Goal: Obtain resource: Obtain resource

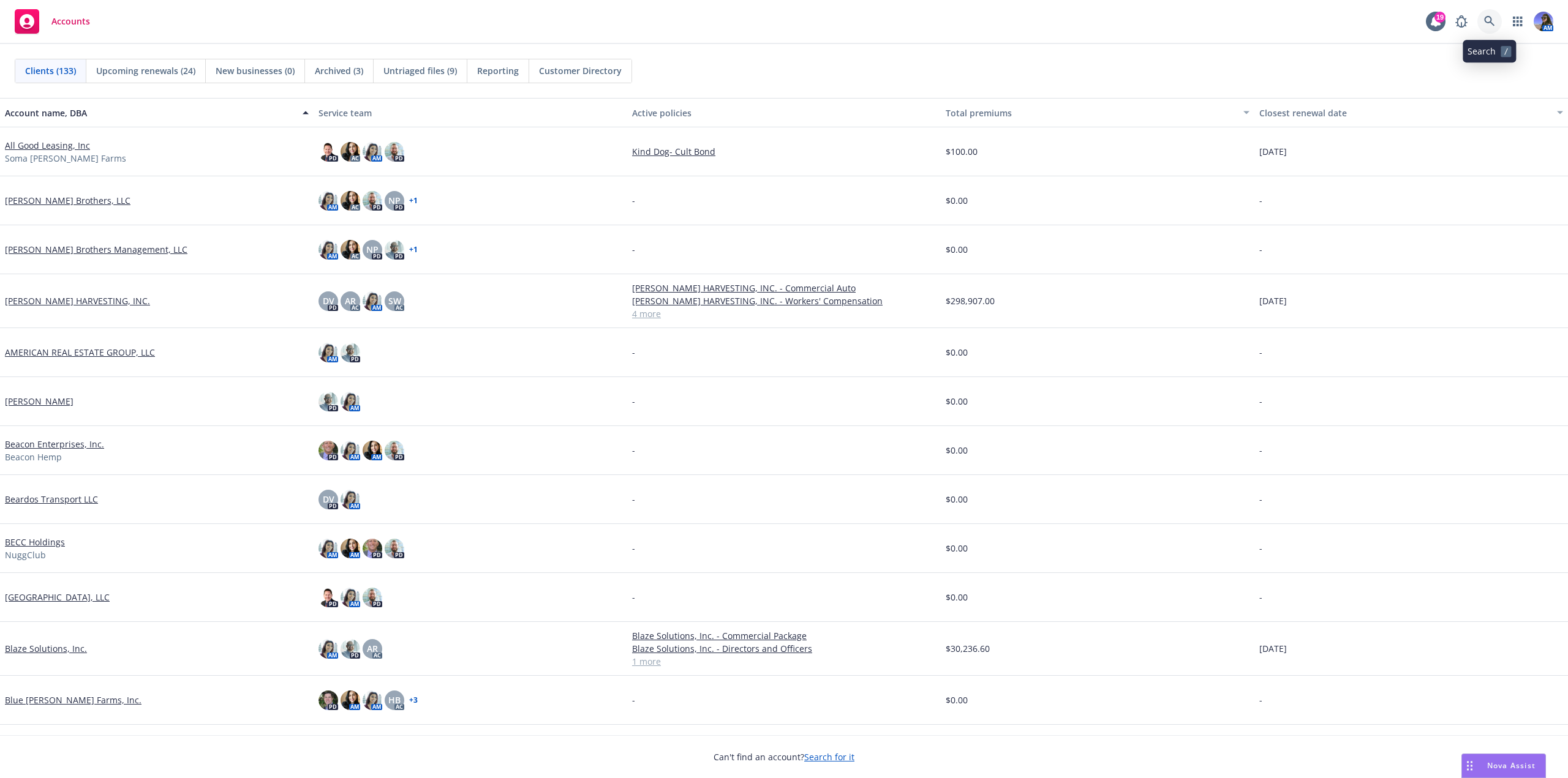
click at [1494, 16] on icon at bounding box center [1489, 21] width 11 height 11
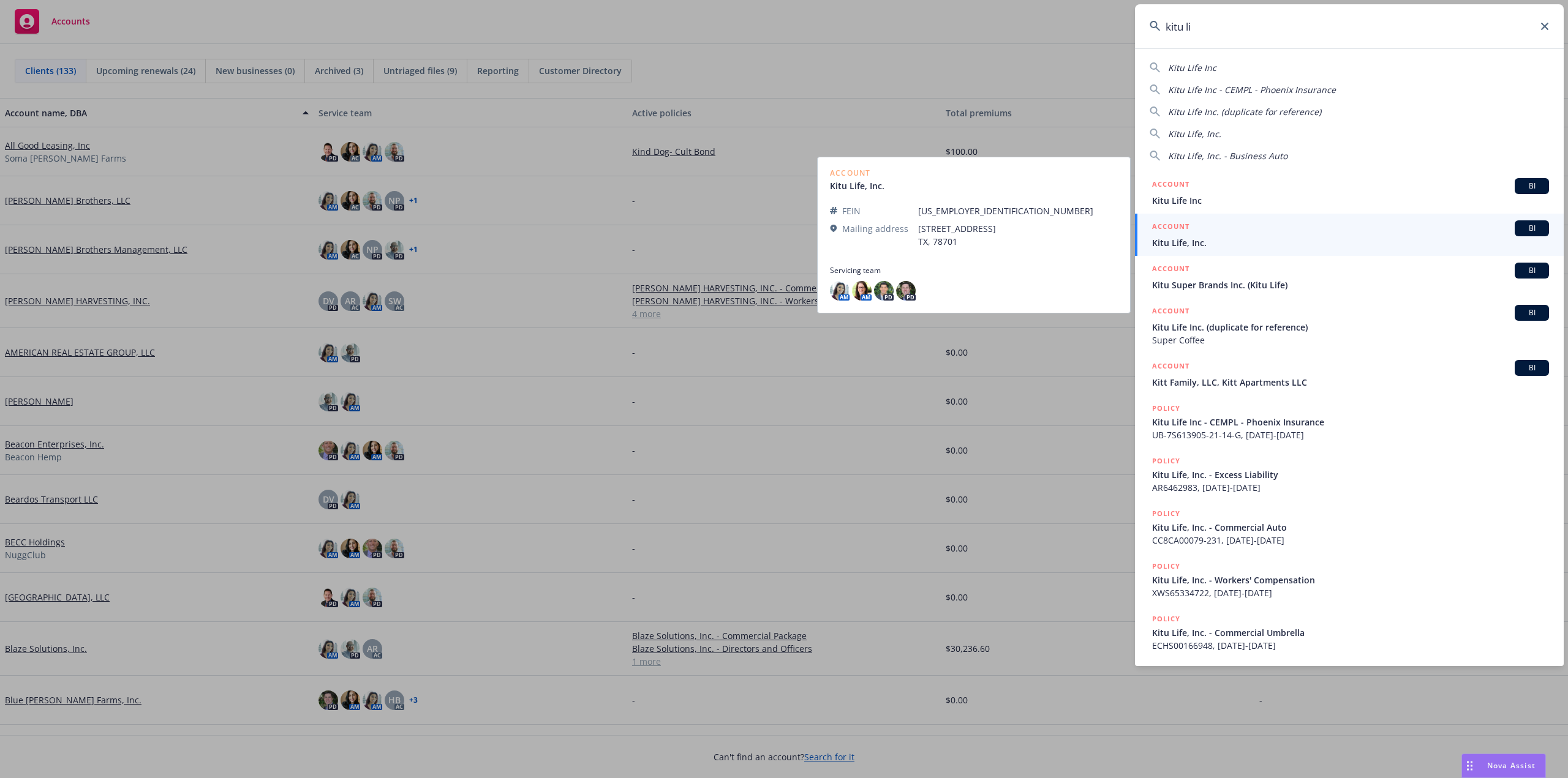
type input "kitu li"
click at [1189, 237] on span "Kitu Life, Inc." at bounding box center [1350, 242] width 397 height 13
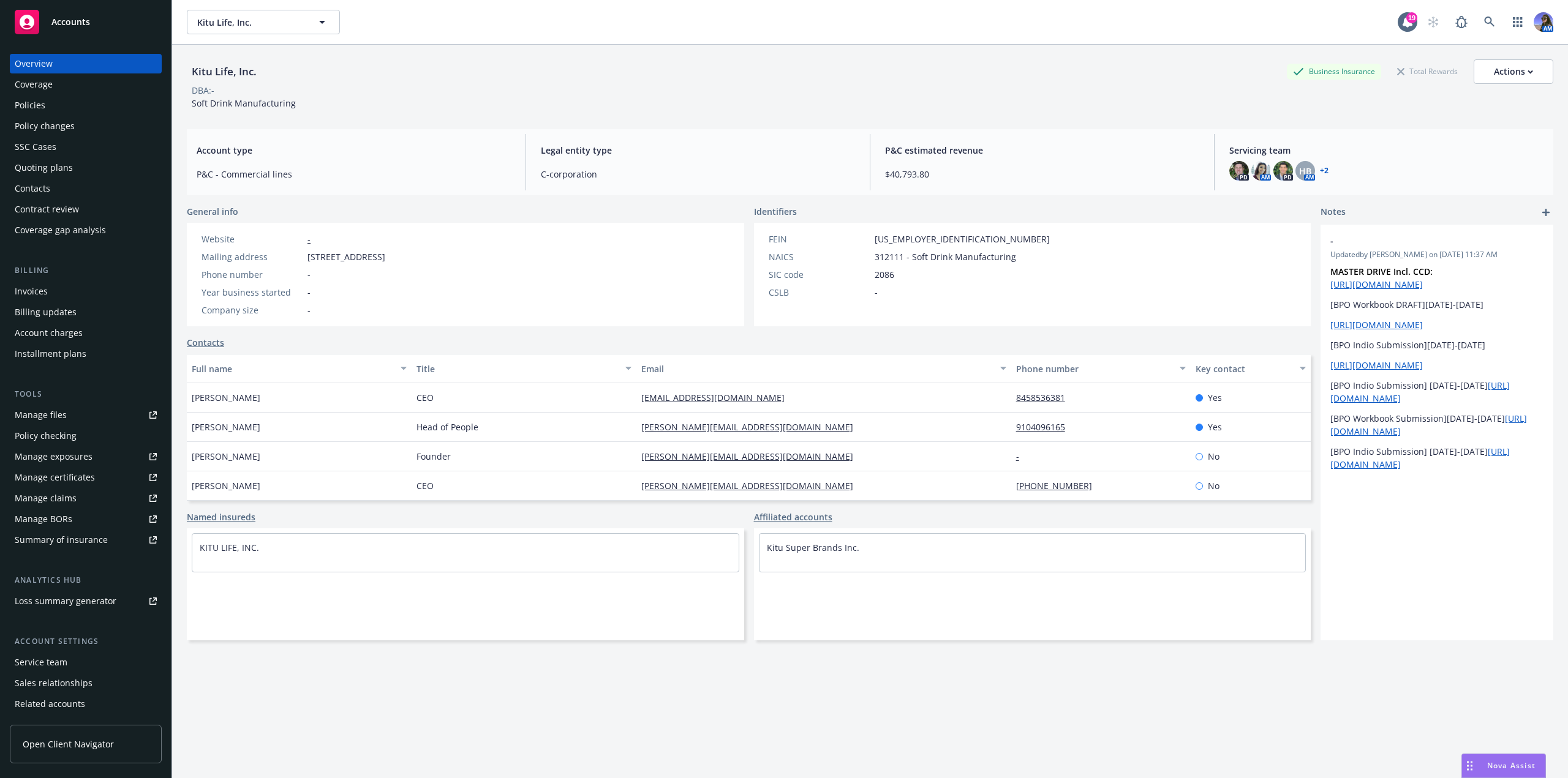
click at [44, 172] on div "Quoting plans" at bounding box center [44, 167] width 58 height 20
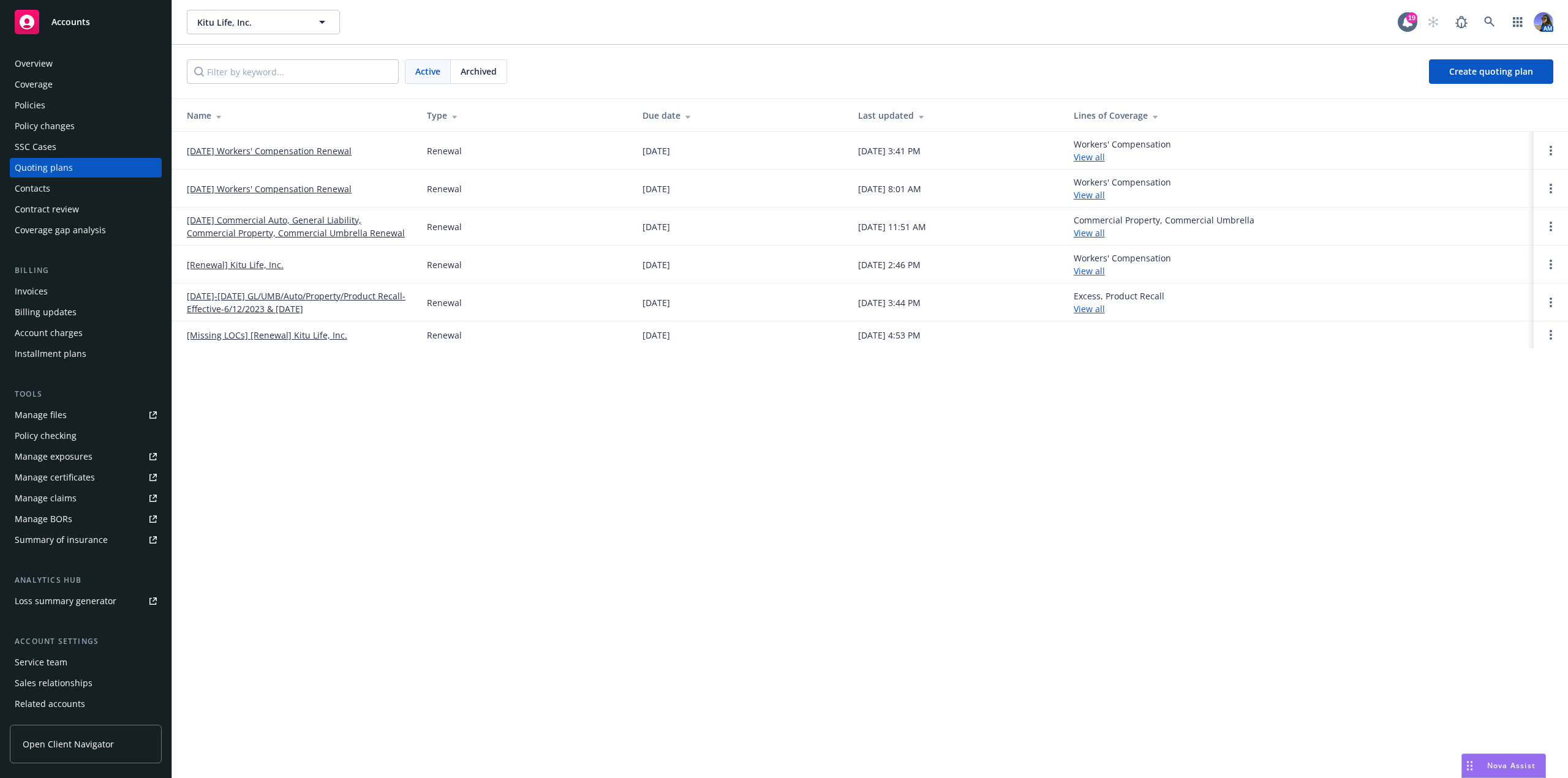
click at [252, 157] on td "[DATE] Workers' Compensation Renewal" at bounding box center [294, 150] width 245 height 38
click at [247, 153] on link "[DATE] Workers' Compensation Renewal" at bounding box center [268, 150] width 164 height 13
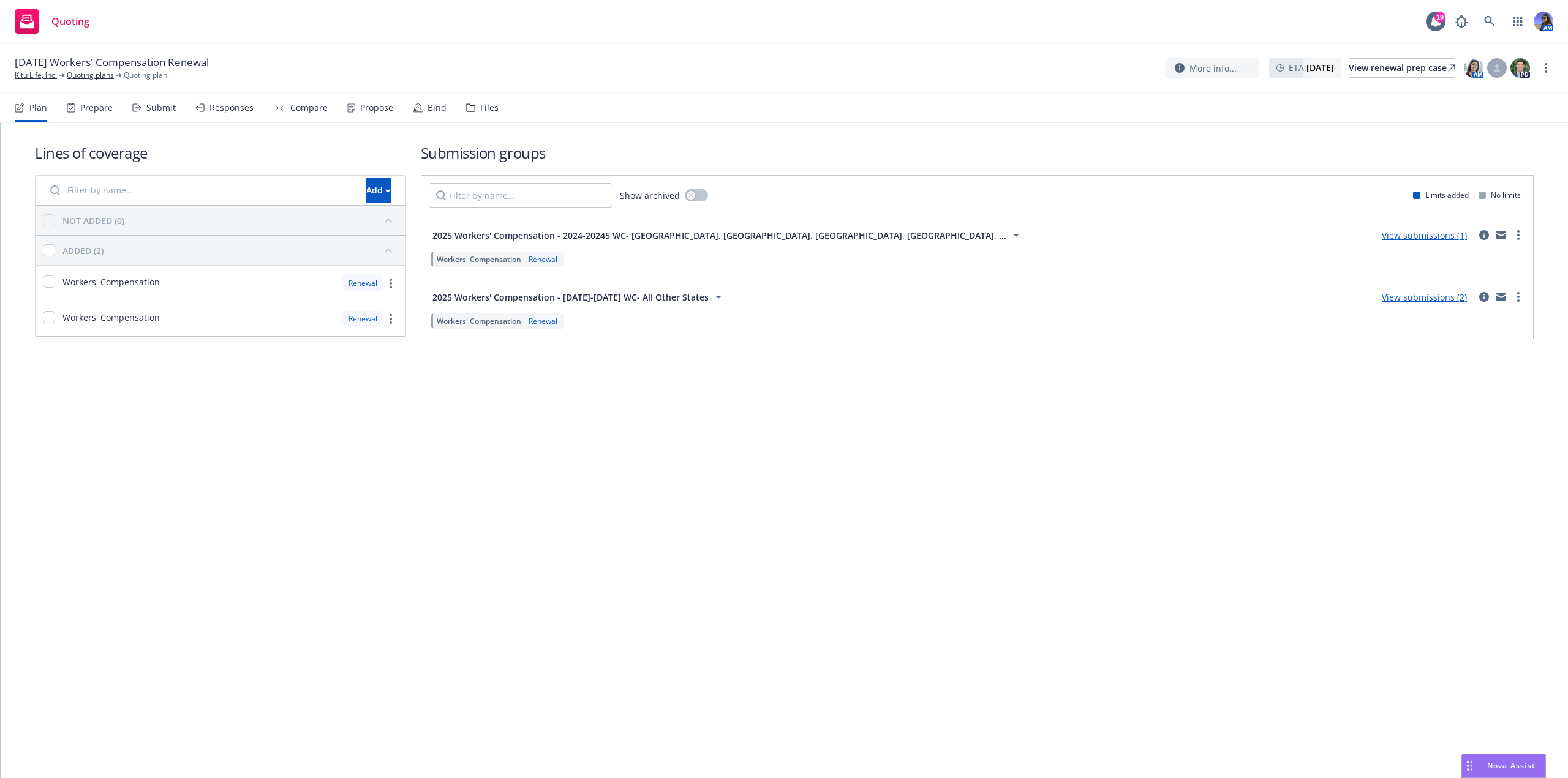
click at [483, 113] on div "Files" at bounding box center [489, 107] width 18 height 10
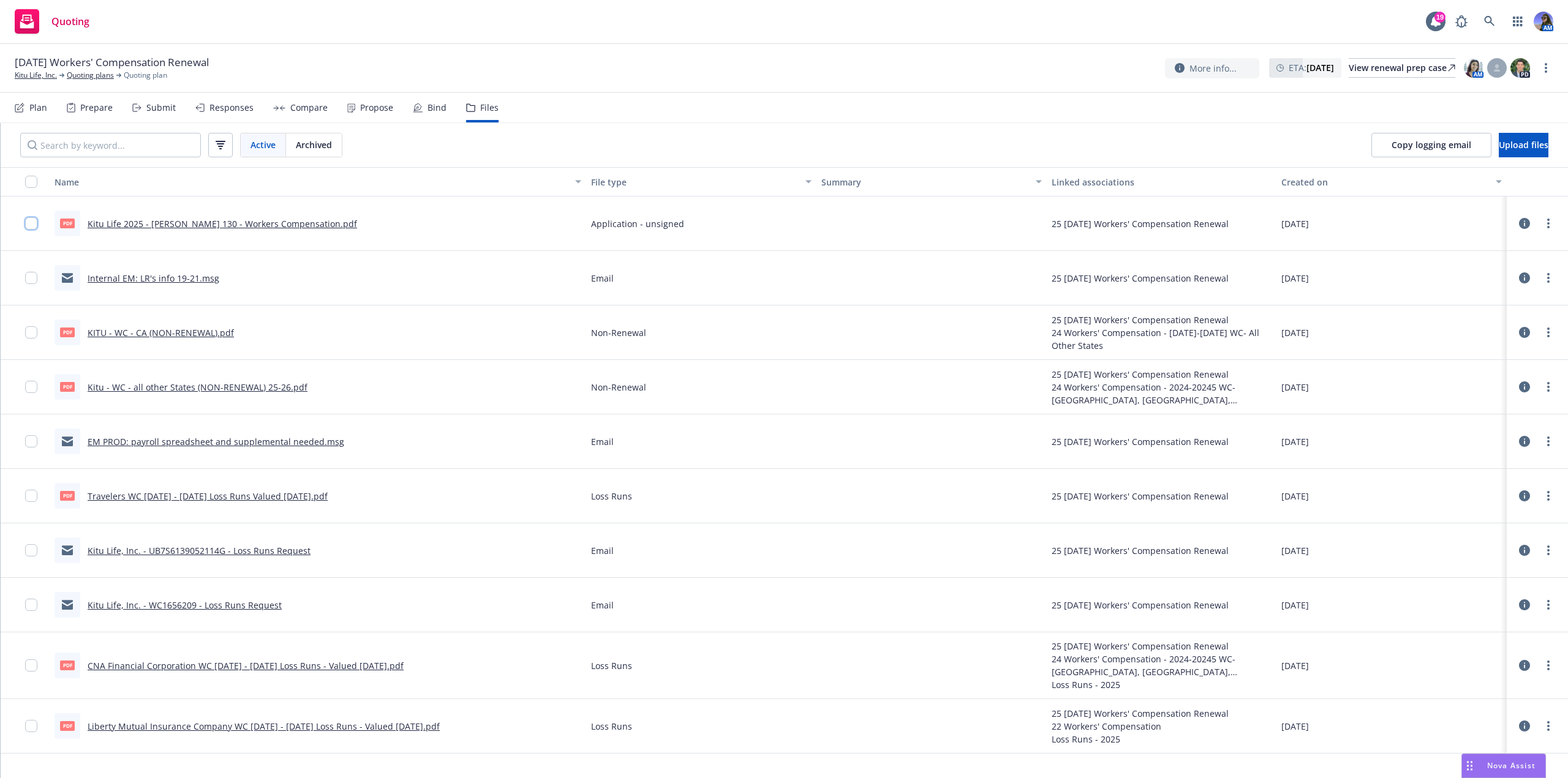
click at [28, 222] on input "checkbox" at bounding box center [31, 223] width 13 height 13
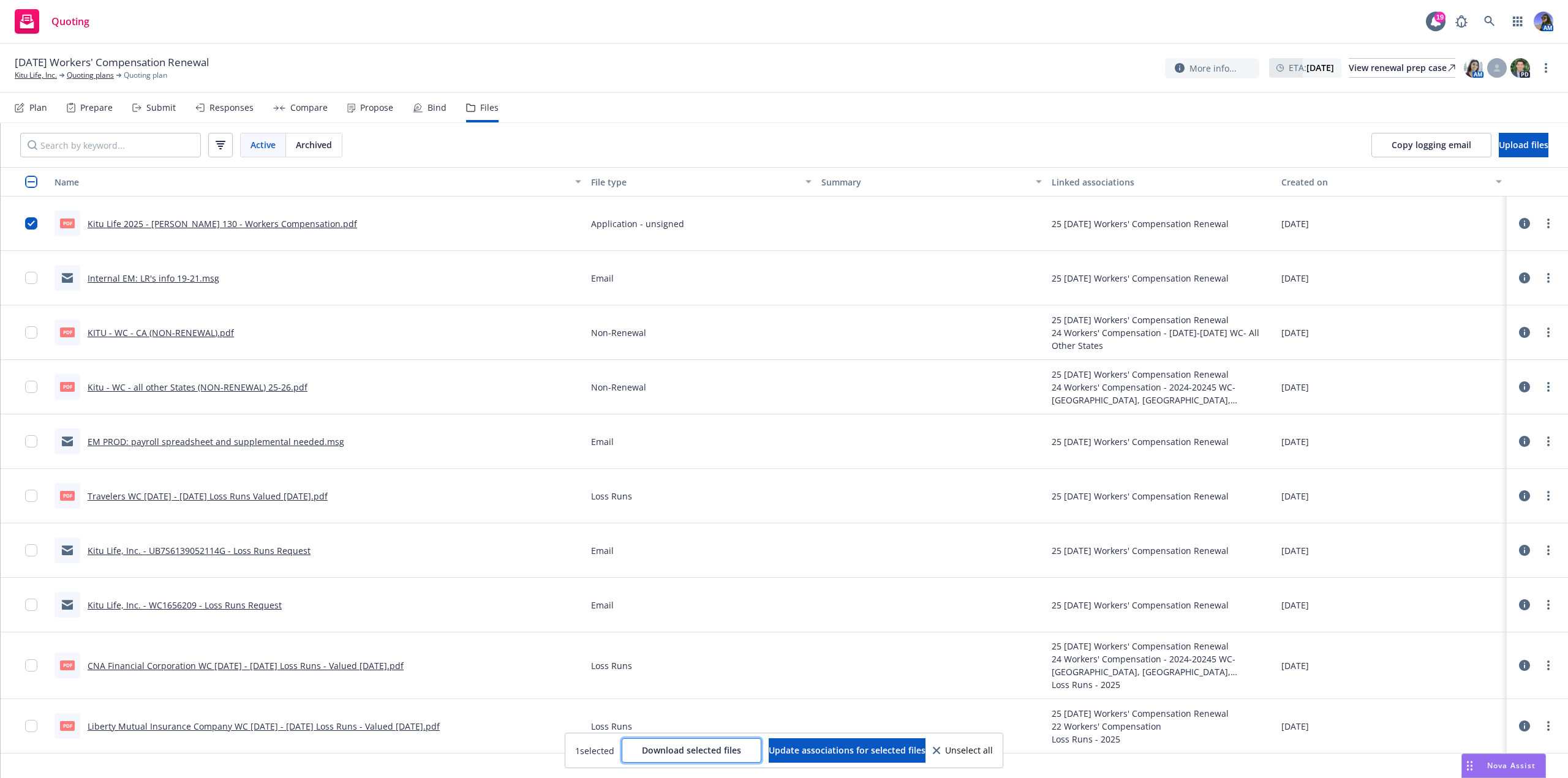
click at [642, 749] on span "Download selected files" at bounding box center [691, 751] width 100 height 12
click at [42, 77] on link "Kitu Life, Inc." at bounding box center [35, 75] width 42 height 11
click at [1348, 75] on div "View renewal prep case" at bounding box center [1401, 68] width 106 height 18
click at [211, 669] on link "CNA Financial Corporation WC [DATE] - [DATE] Loss Runs - Valued [DATE].pdf" at bounding box center [246, 666] width 316 height 12
click at [35, 496] on input "checkbox" at bounding box center [31, 496] width 13 height 13
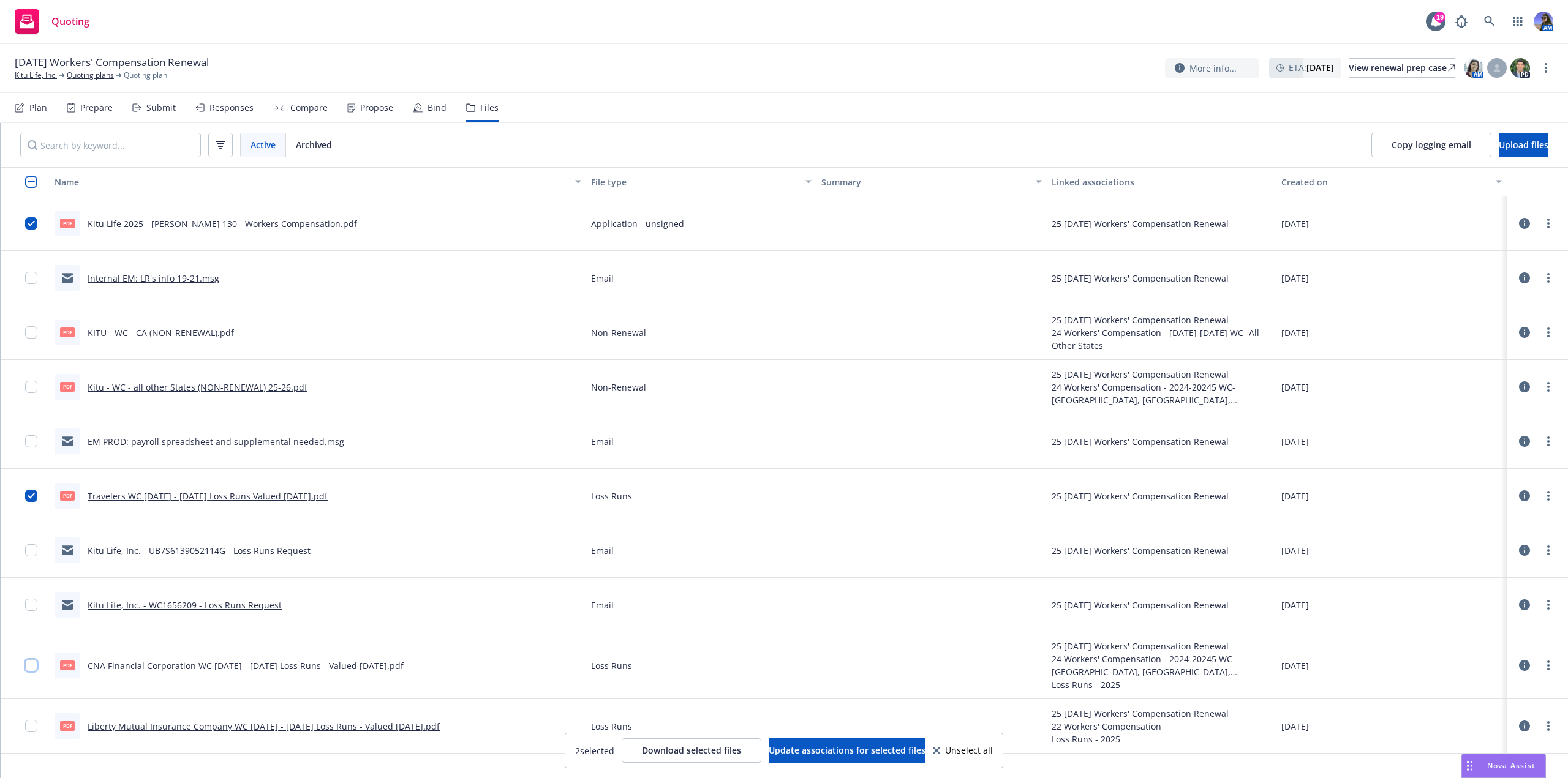
click at [32, 666] on input "checkbox" at bounding box center [31, 665] width 13 height 13
click at [30, 726] on input "checkbox" at bounding box center [31, 726] width 13 height 13
click at [648, 746] on span "Download selected files" at bounding box center [691, 751] width 100 height 12
click at [133, 106] on icon at bounding box center [135, 108] width 4 height 7
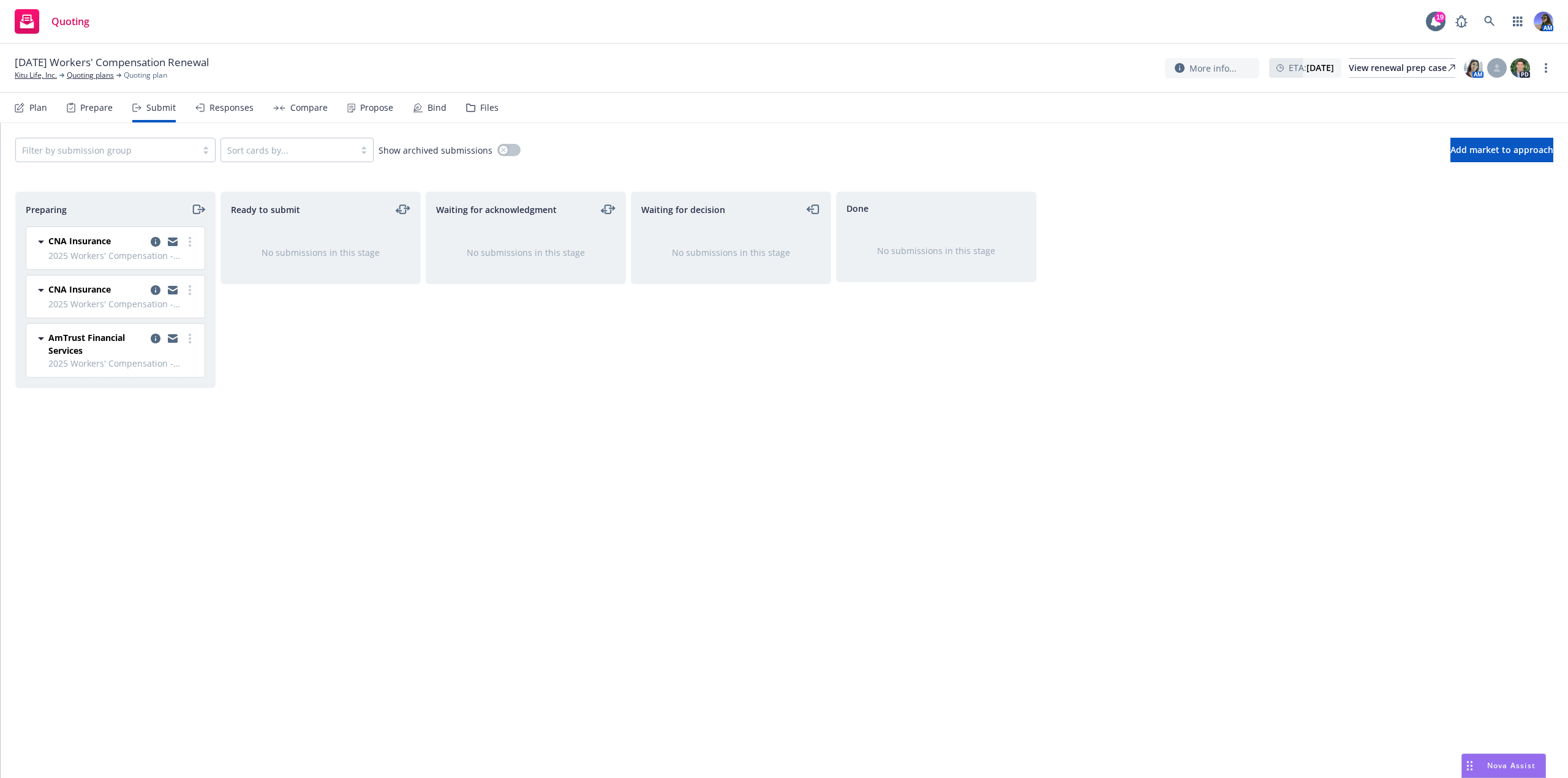
click at [200, 215] on icon "moveRight" at bounding box center [198, 209] width 14 height 15
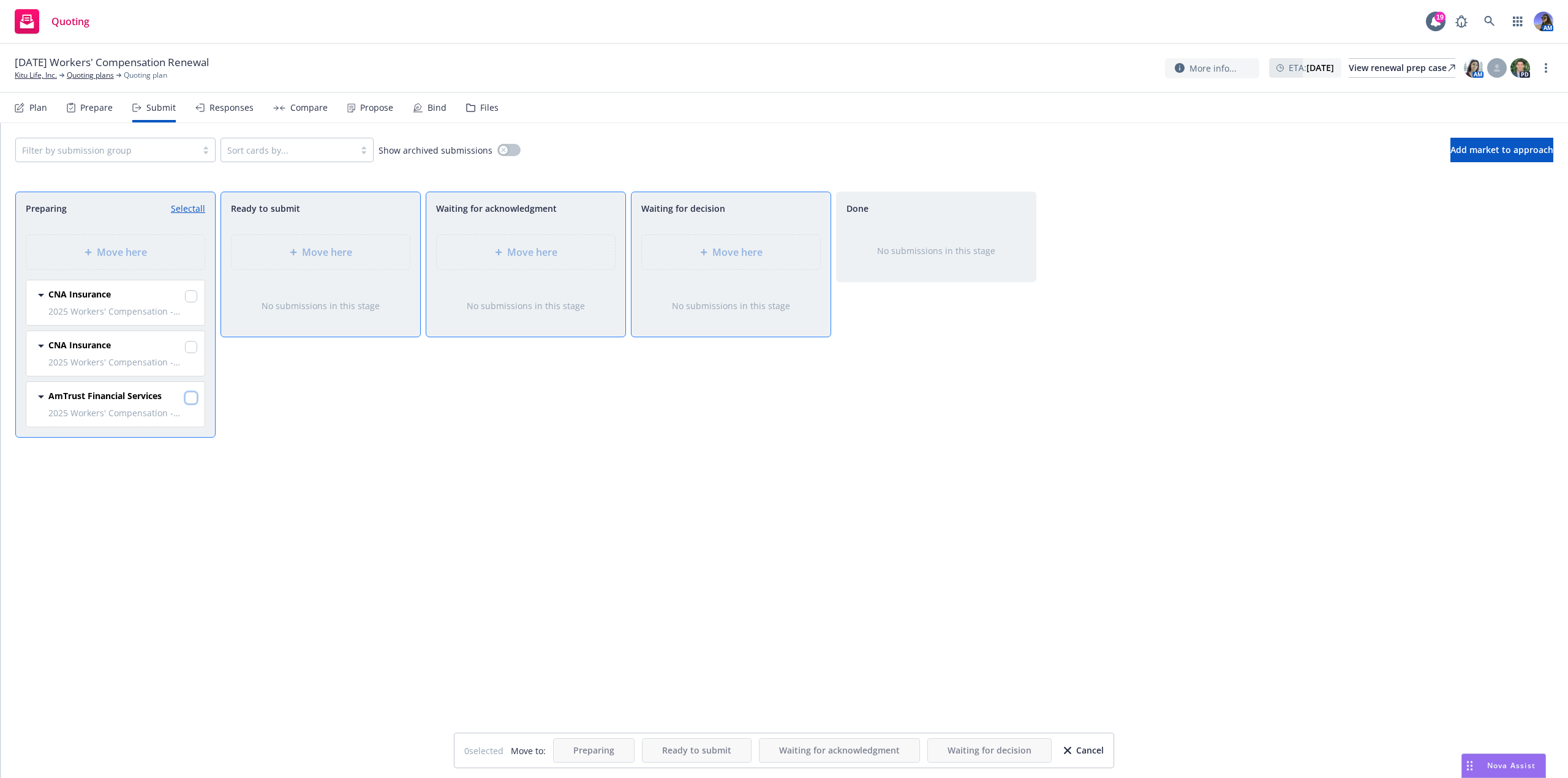
click at [188, 396] on input "checkbox" at bounding box center [191, 397] width 13 height 13
checkbox input "true"
click at [534, 249] on span "Move here" at bounding box center [532, 252] width 50 height 15
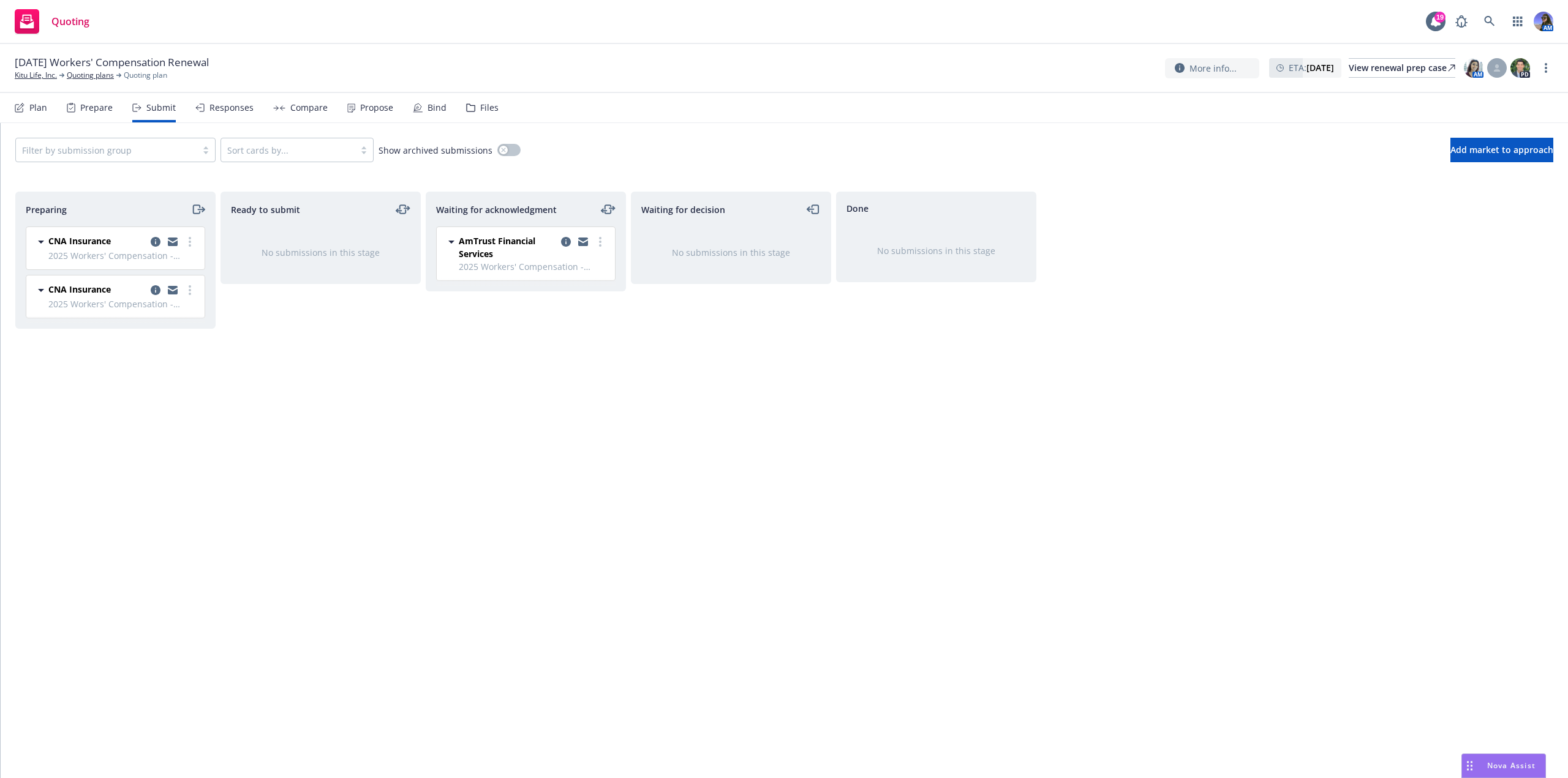
click at [474, 105] on div "Files" at bounding box center [482, 108] width 32 height 29
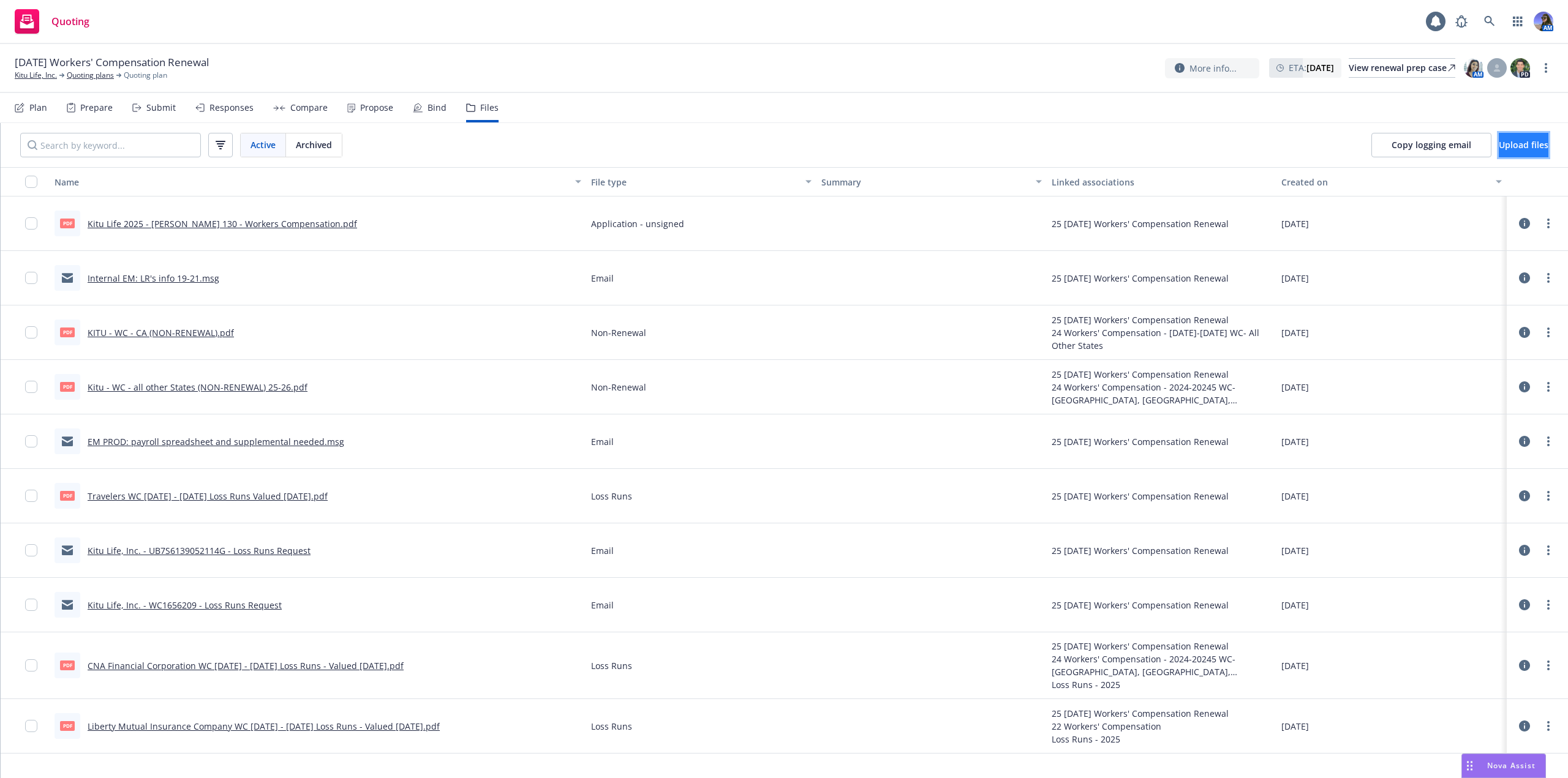
click at [1501, 144] on span "Upload files" at bounding box center [1523, 145] width 49 height 12
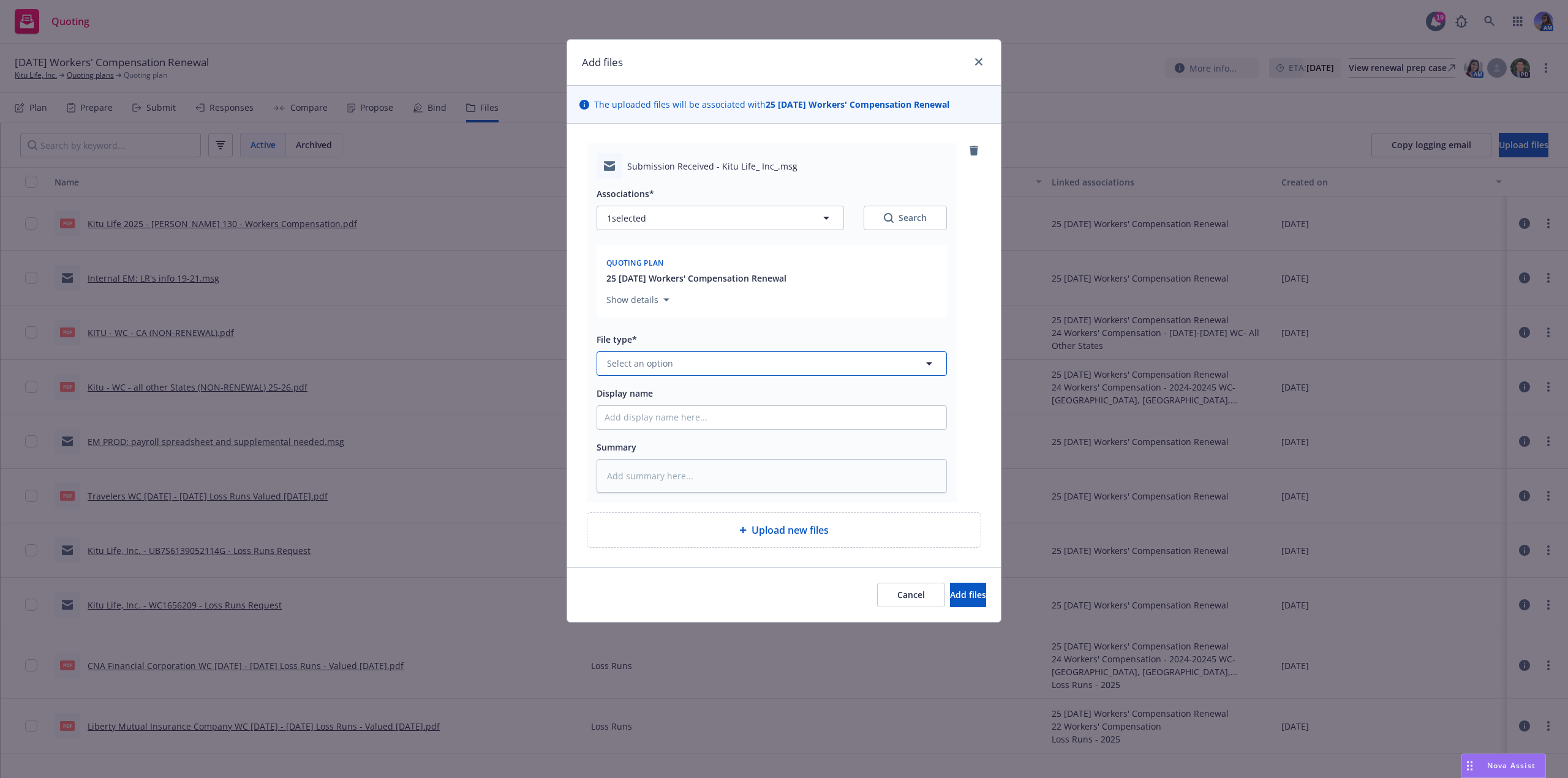
click at [630, 363] on span "Select an option" at bounding box center [640, 363] width 66 height 13
type input "sub"
click at [673, 489] on span "Submission confirmation" at bounding box center [662, 495] width 105 height 13
click at [639, 414] on input "Display name" at bounding box center [771, 417] width 349 height 24
type textarea "x"
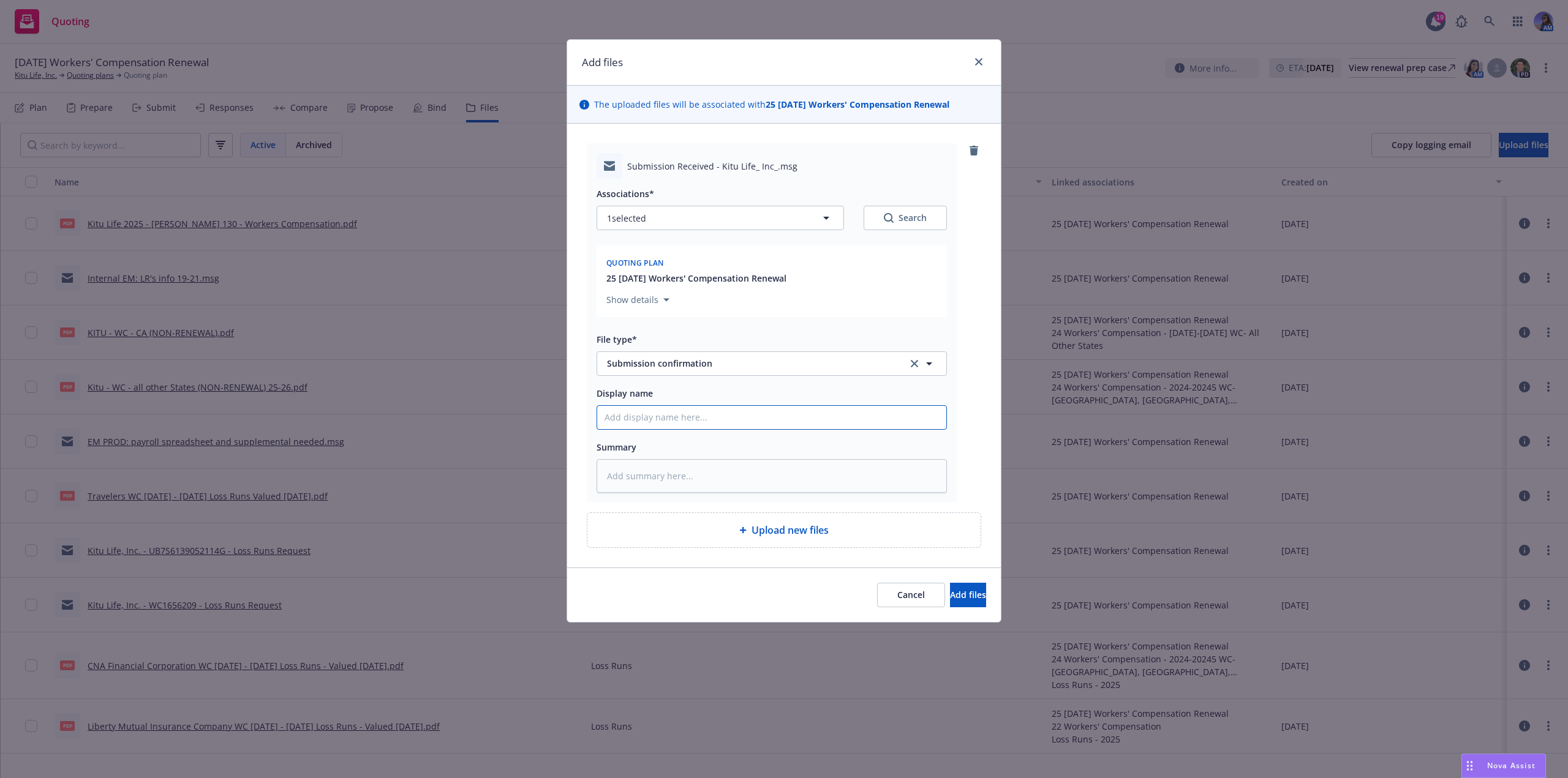
type input "A"
type textarea "x"
type input "AM"
type textarea "x"
type input "AMT"
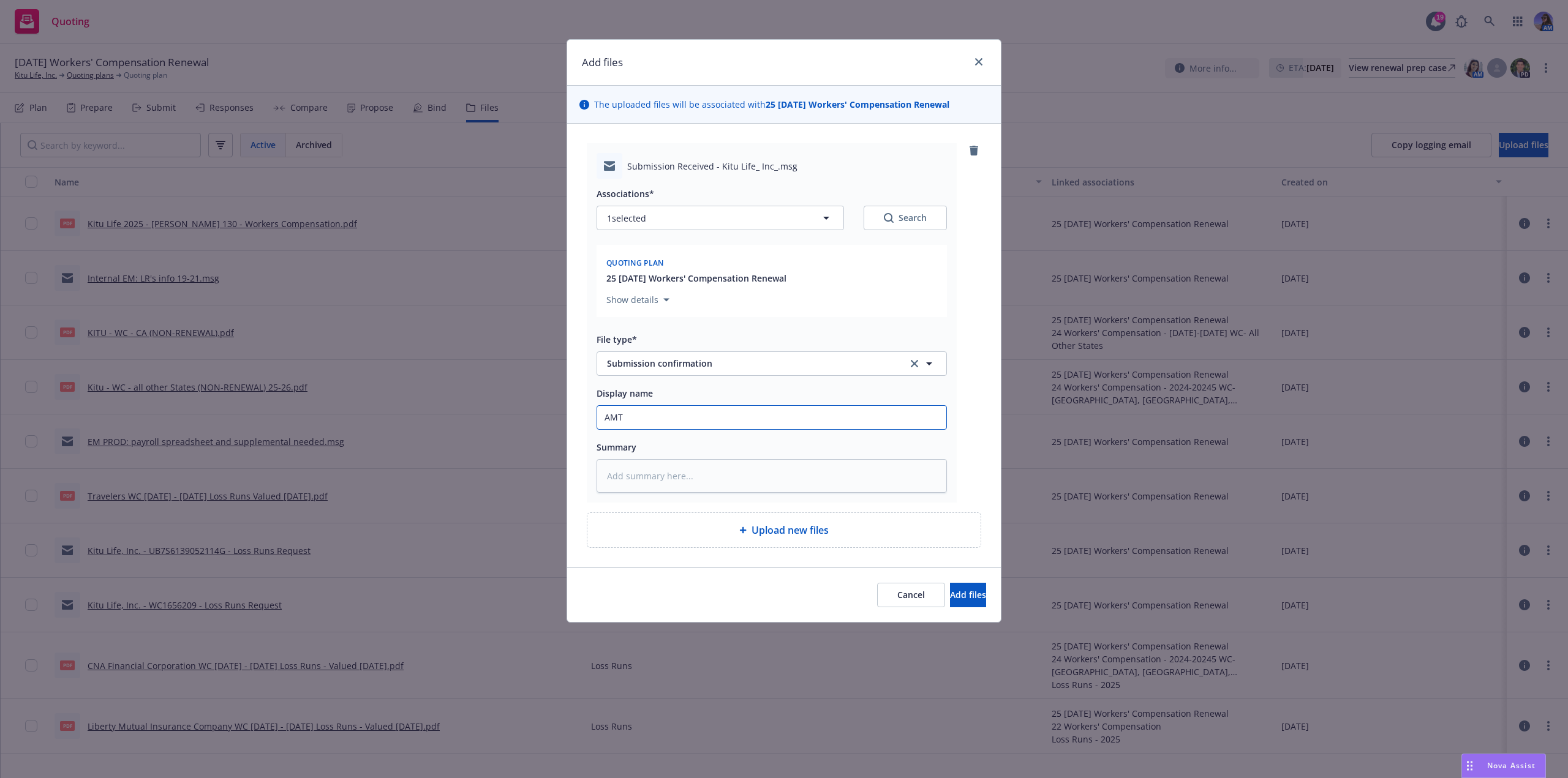
type textarea "x"
type input "AMTR"
type textarea "x"
type input "AMTRU"
type textarea "x"
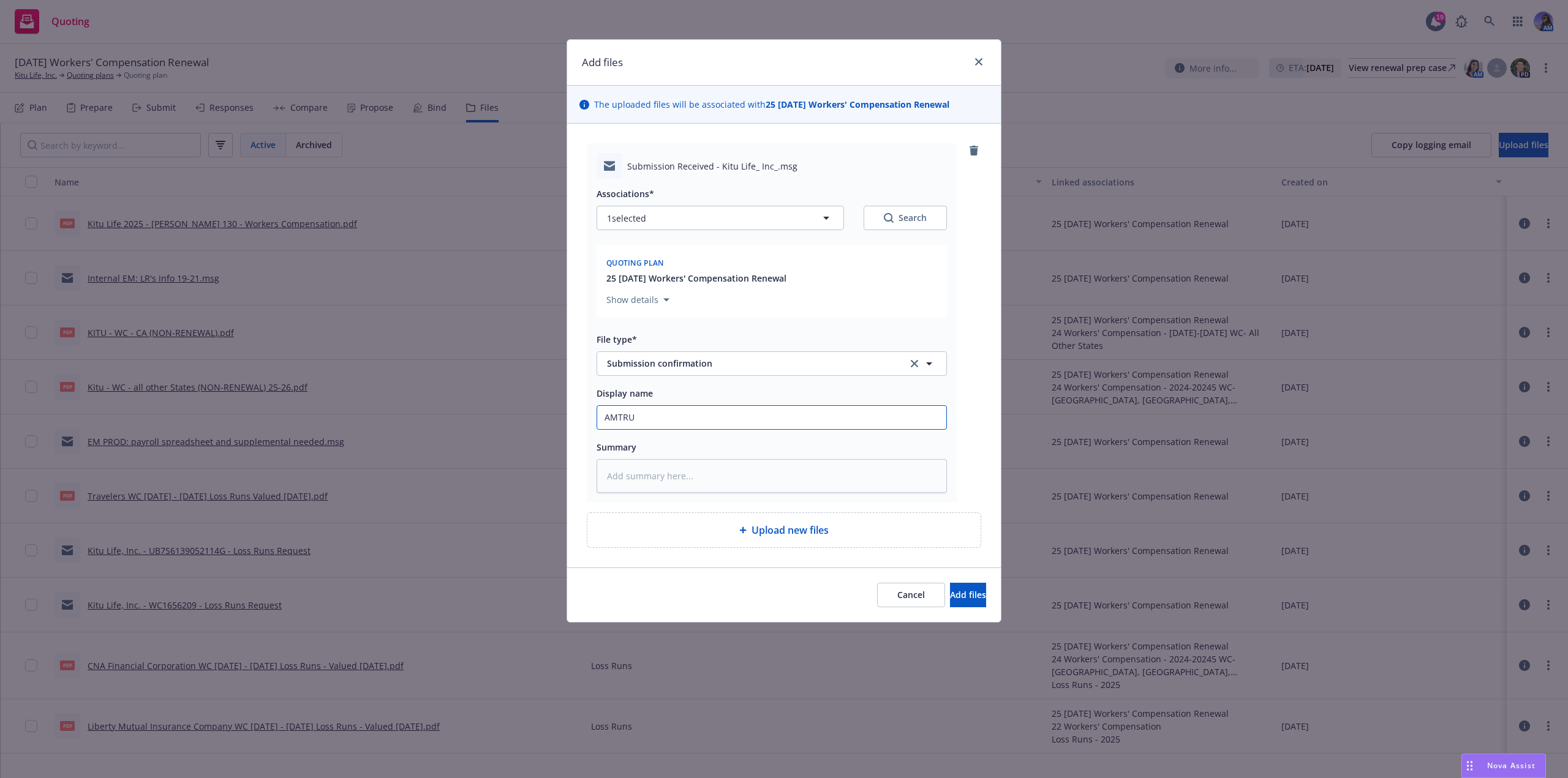
type input "AMTRUS"
type textarea "x"
type input "AMTRUST"
type textarea "x"
type input "AMTRUST"
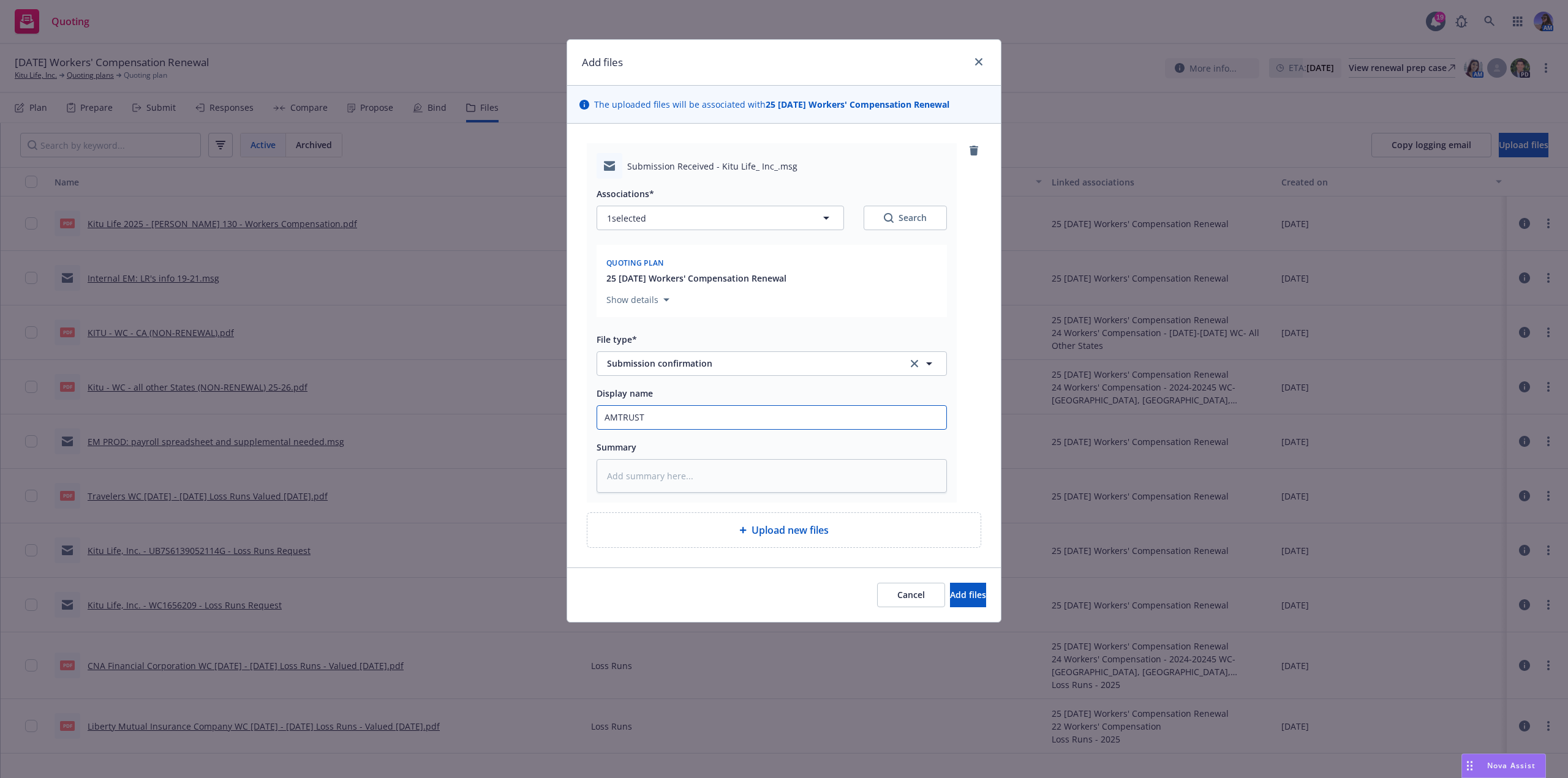
type textarea "x"
type input "AMTRUST E"
type textarea "x"
type input "AMTRUST EM"
type textarea "x"
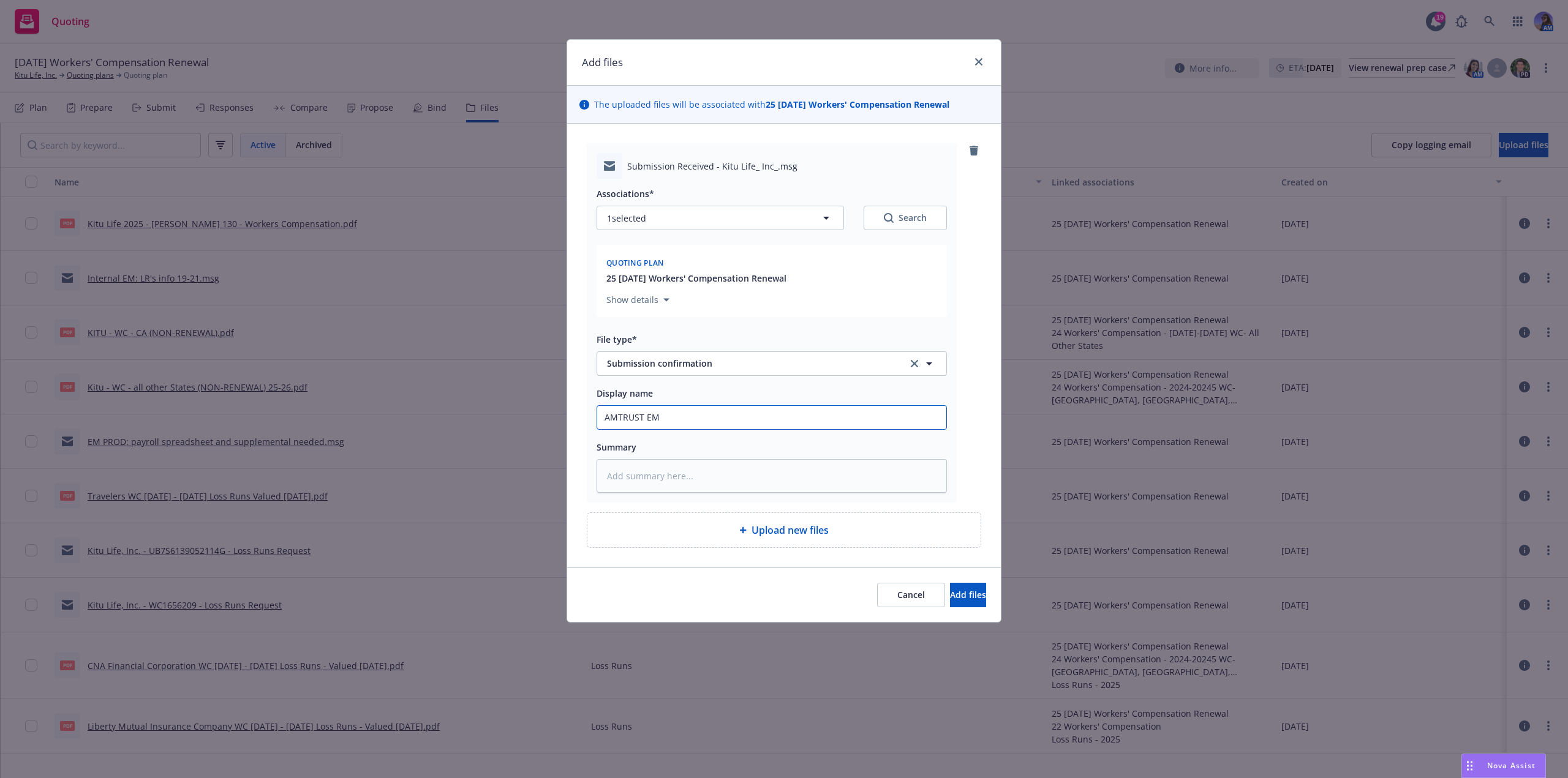
type input "AMTRUST EM:"
type textarea "x"
type input "AMTRUST EM:"
type textarea "x"
type input "AMTRUST EM: S"
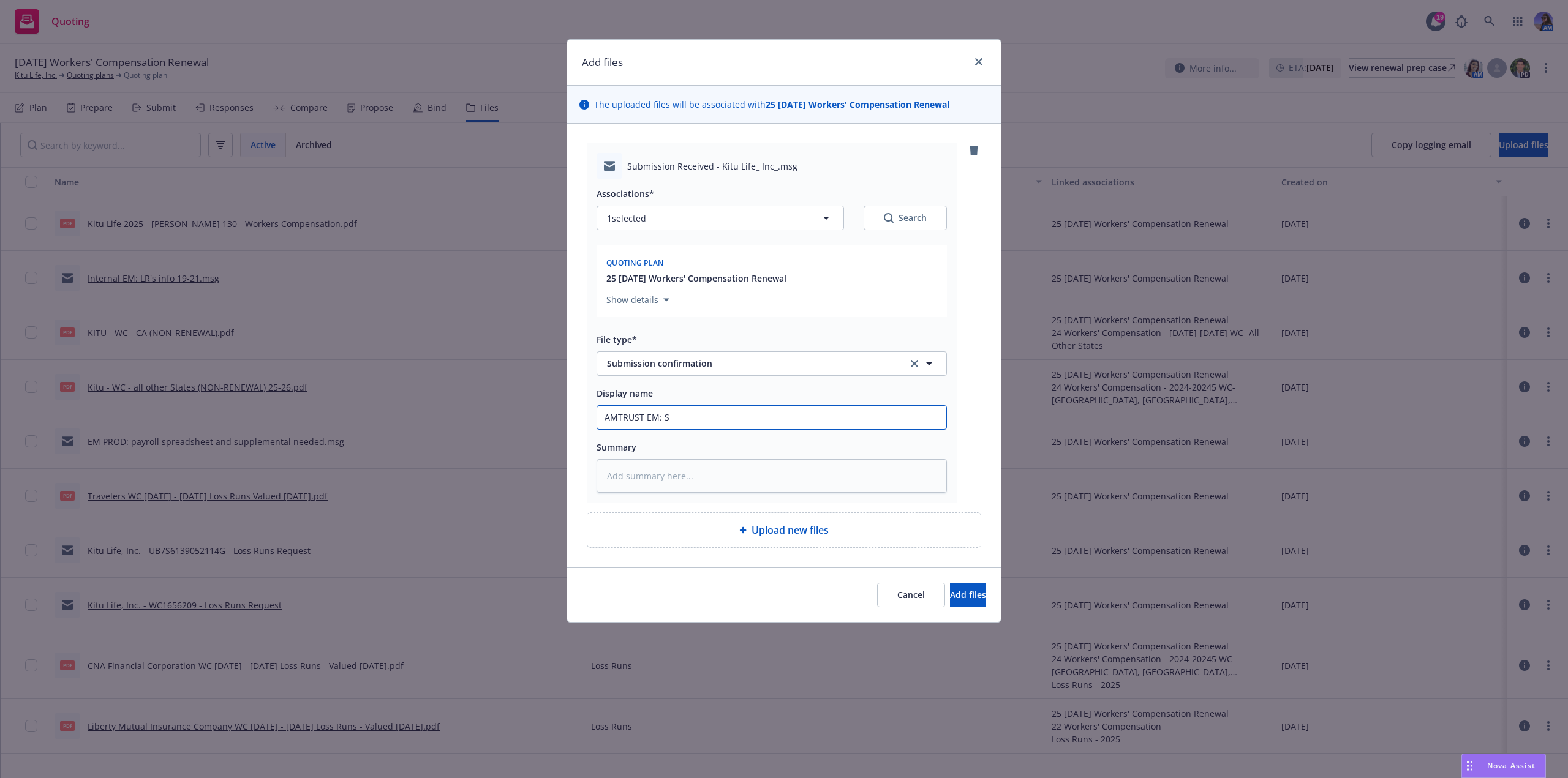
type textarea "x"
type input "AMTRUST EM: SU"
type textarea "x"
type input "AMTRUST EM: SUB"
type textarea "x"
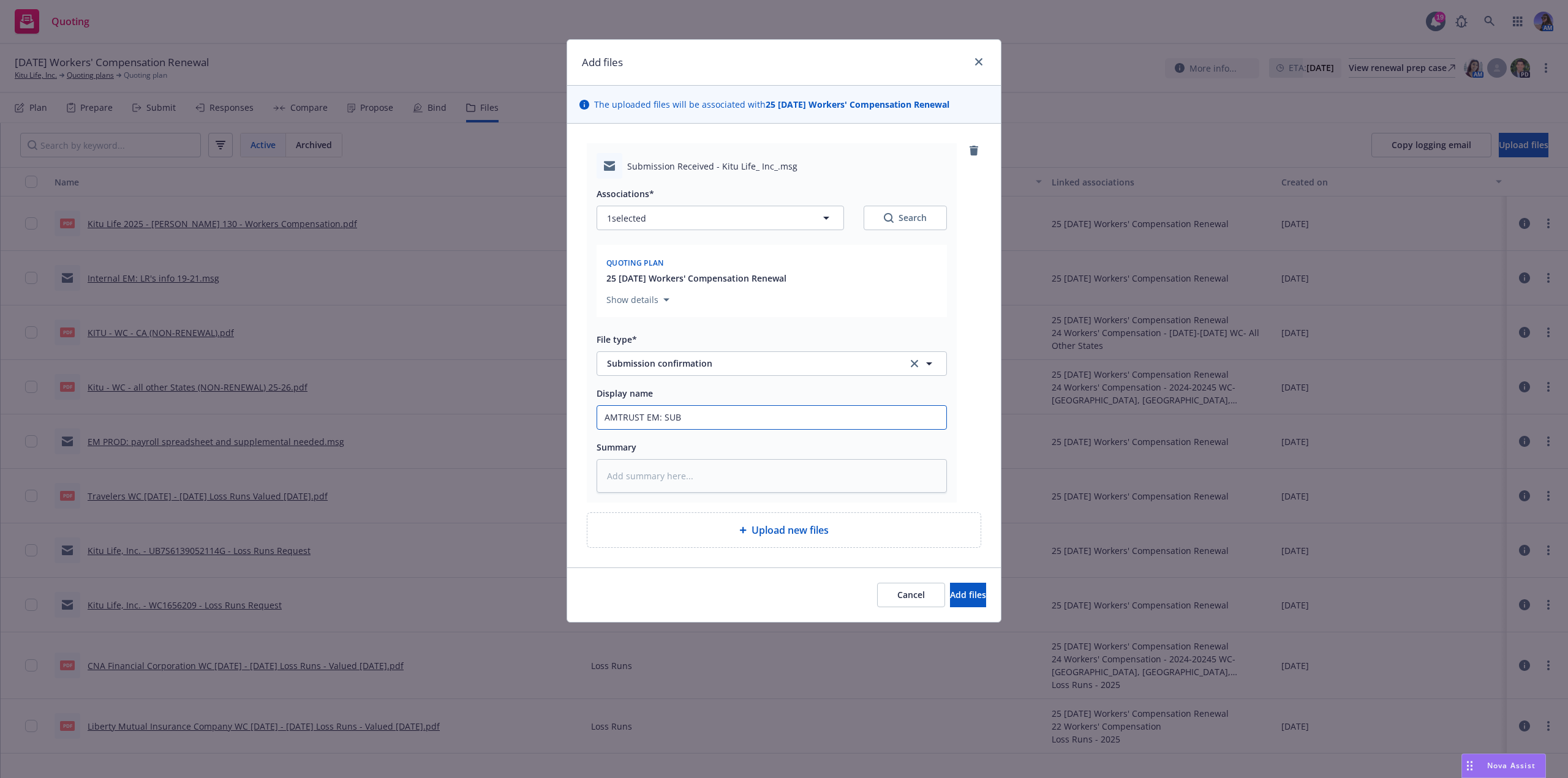
type input "AMTRUST EM: SUB"
type textarea "x"
type input "AMTRUST EM: SUB R"
type textarea "x"
type input "AMTRUST EM: SUB RE"
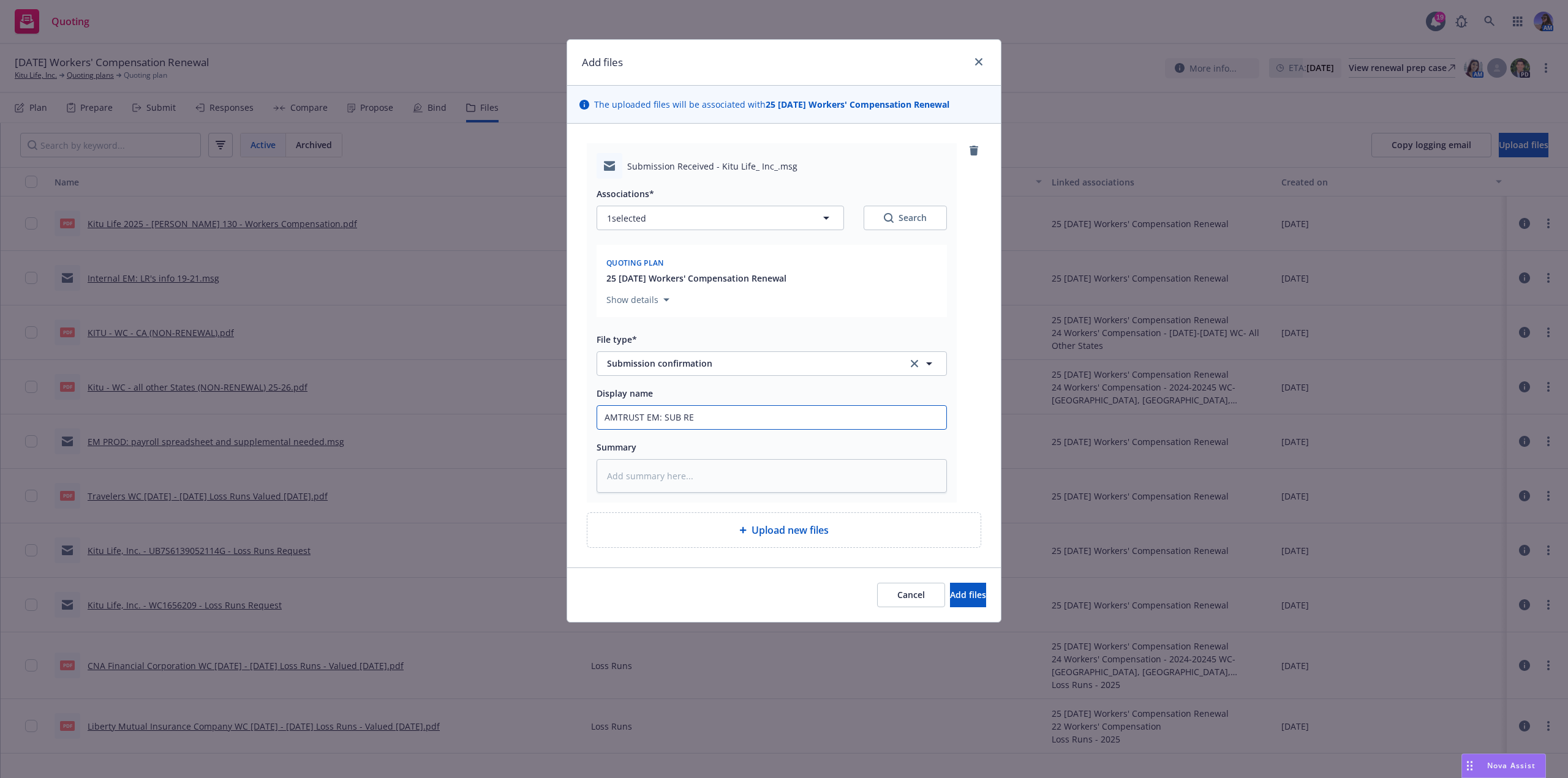
type textarea "x"
type input "AMTRUST EM: SUB REC"
type textarea "x"
type input "AMTRUST EM: SUB REC'"
type textarea "x"
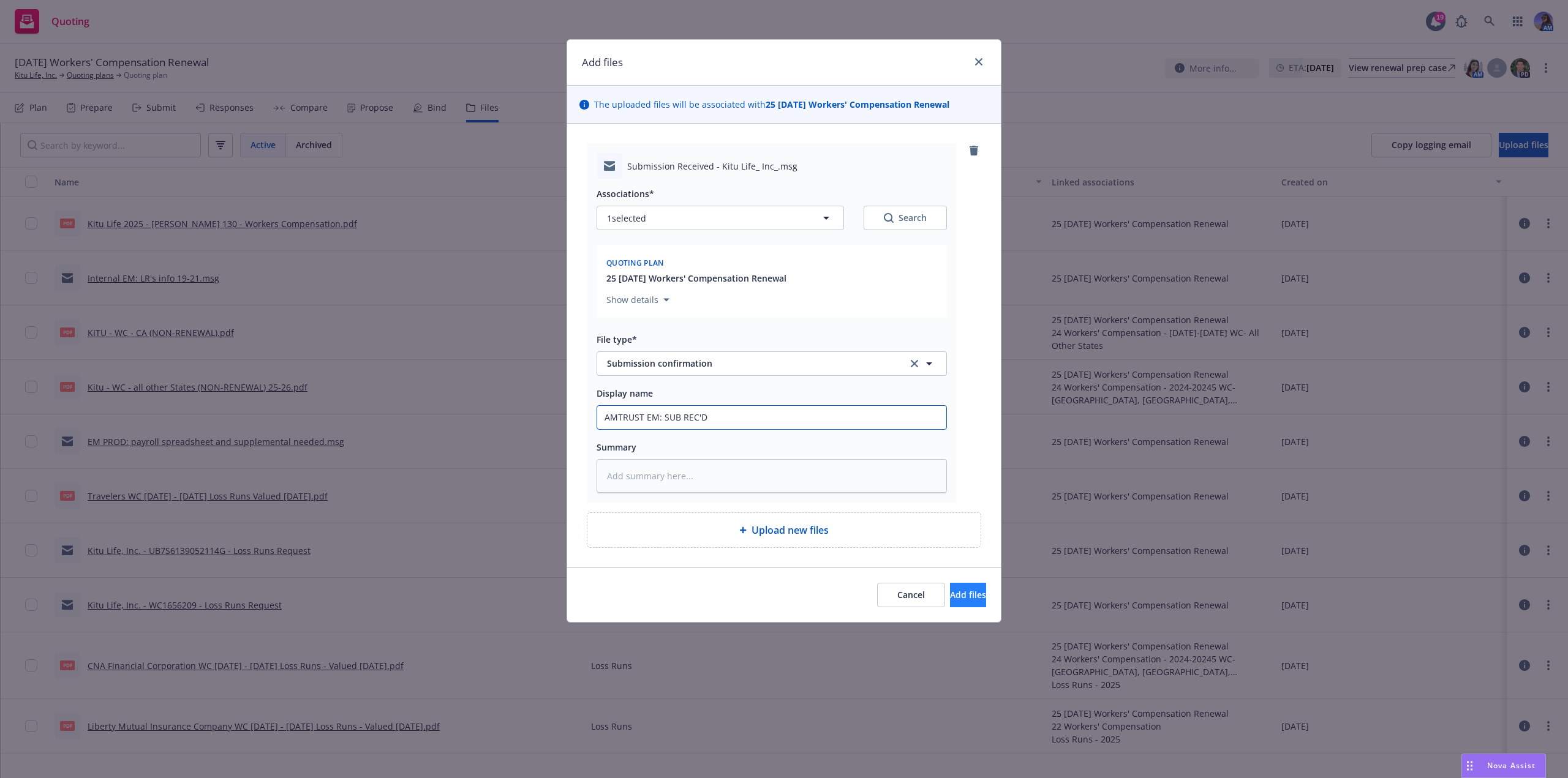
type input "AMTRUST EM: SUB REC'D"
click at [950, 594] on span "Add files" at bounding box center [968, 595] width 36 height 12
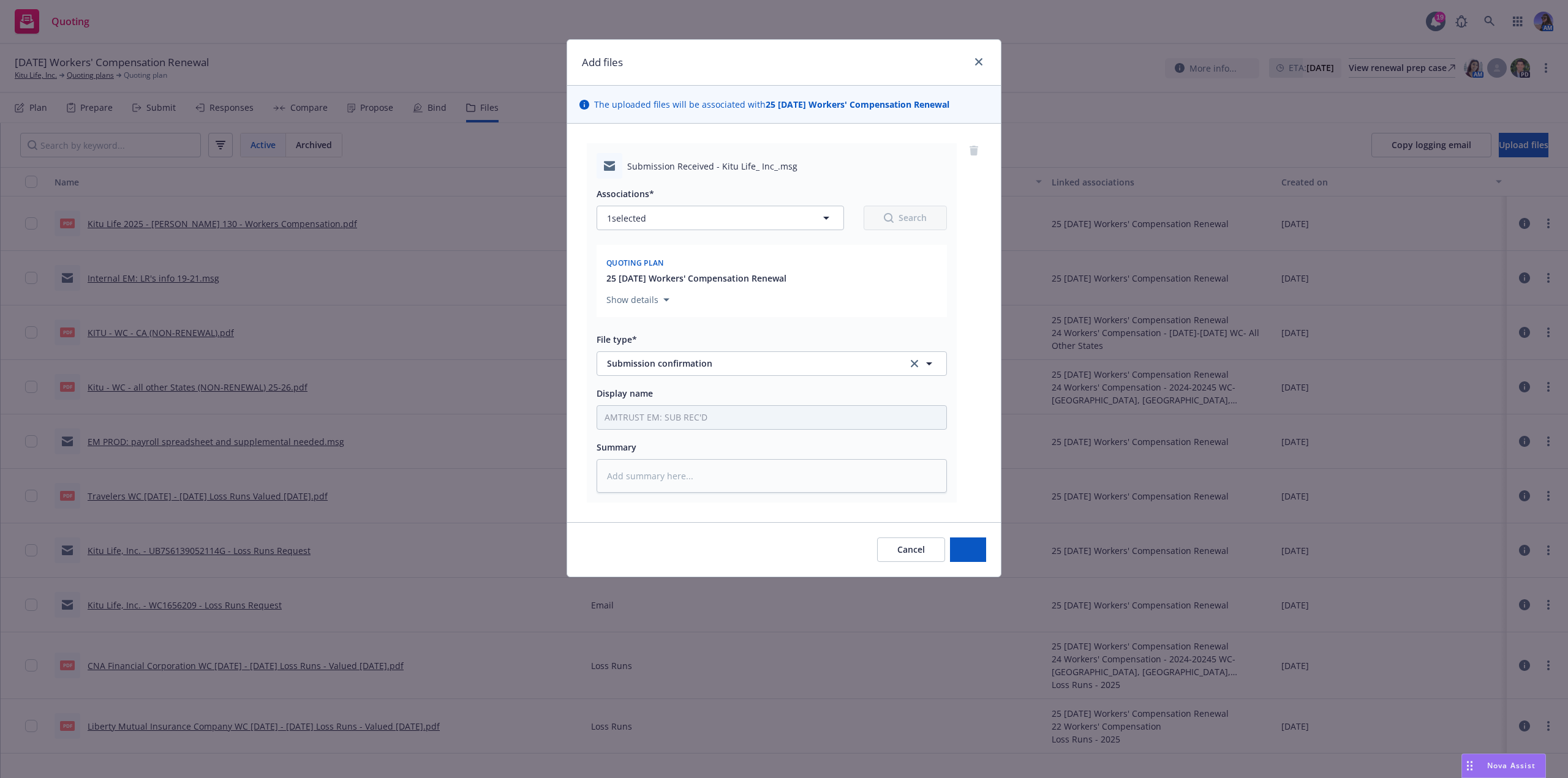
type textarea "x"
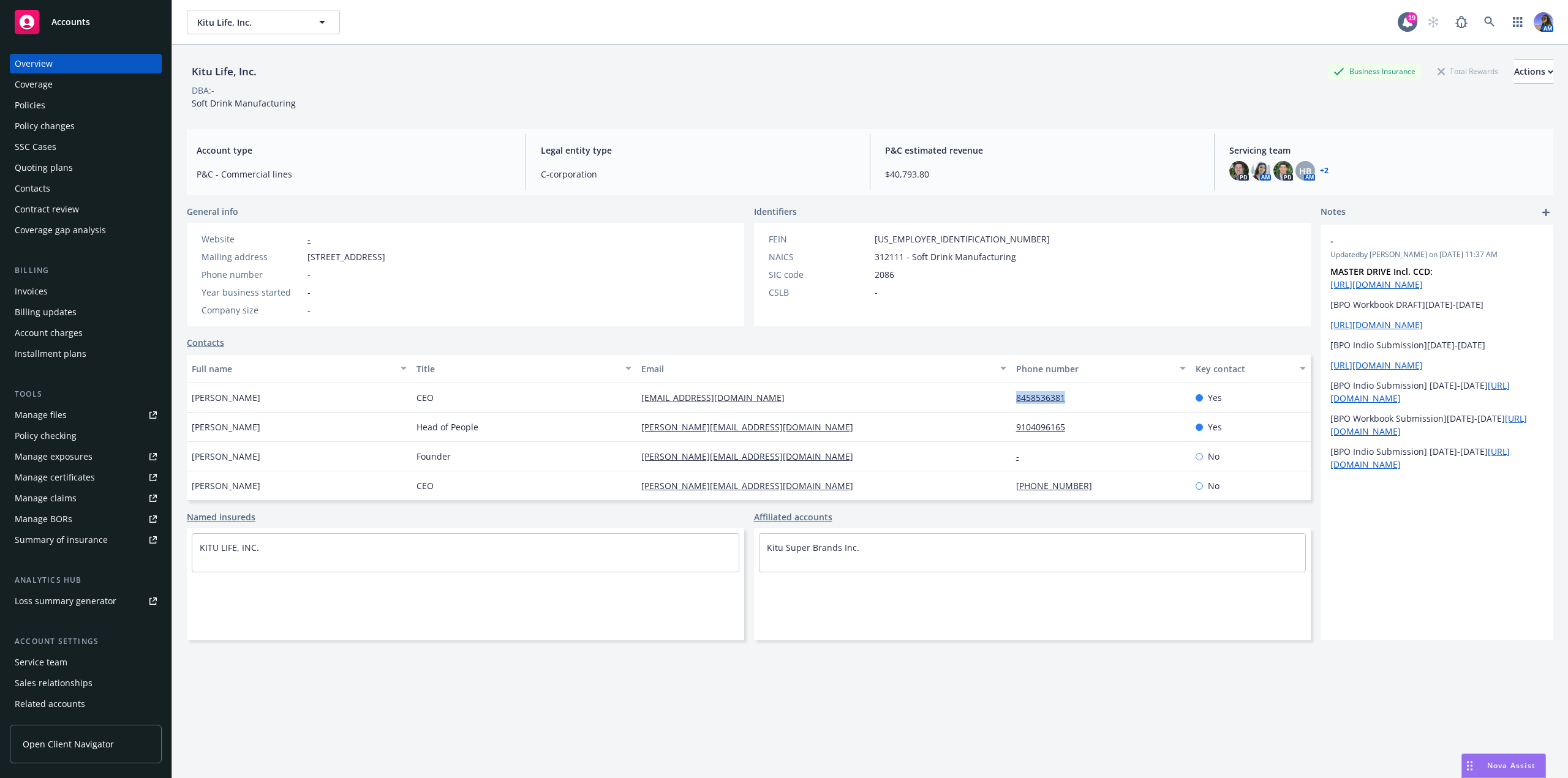
drag, startPoint x: 1065, startPoint y: 407, endPoint x: 1002, endPoint y: 402, distance: 63.2
click at [1011, 402] on div "8458536381" at bounding box center [1101, 398] width 180 height 29
copy link "8458536381"
click at [34, 111] on div "Policies" at bounding box center [30, 105] width 31 height 20
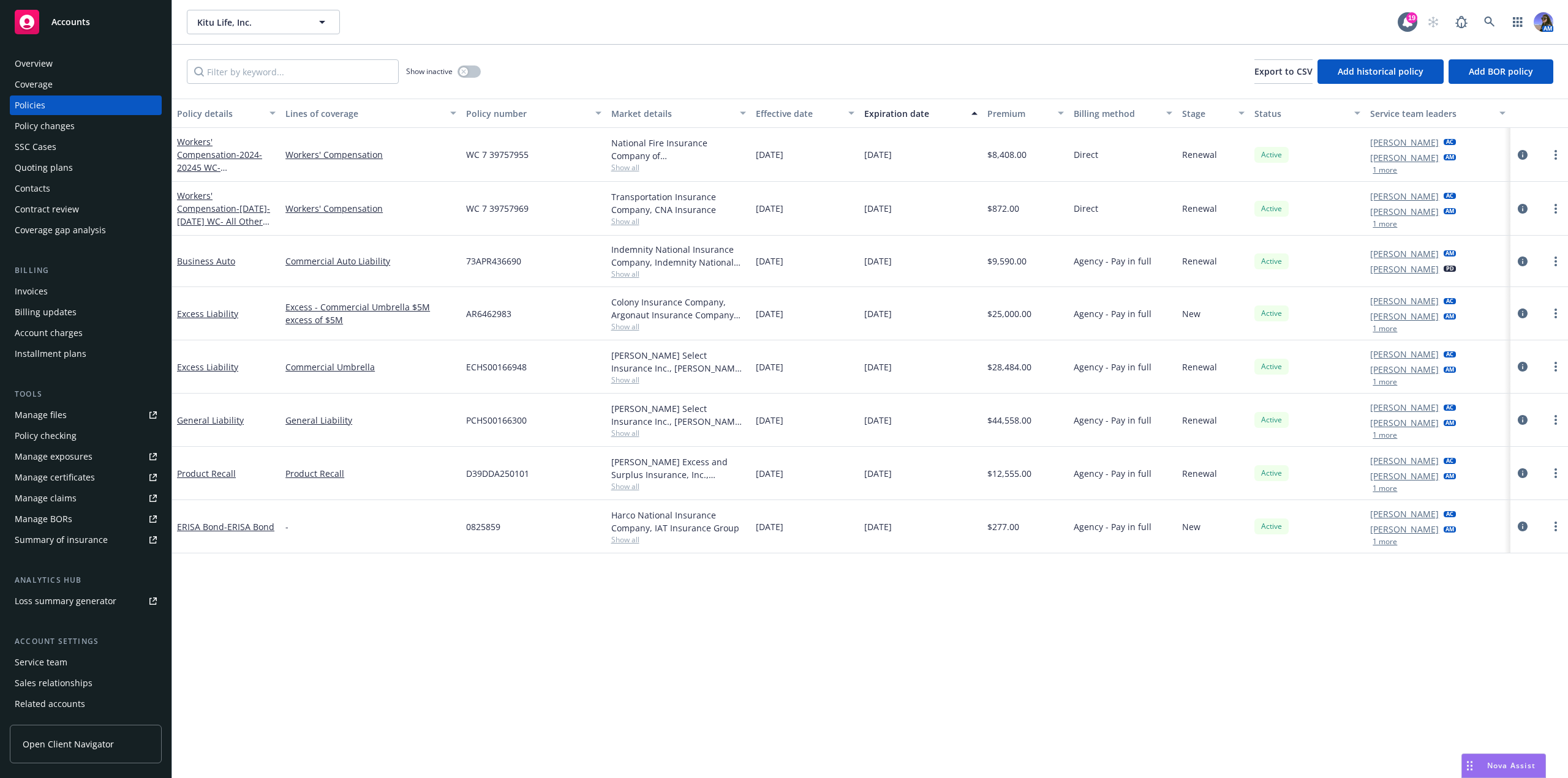
click at [74, 70] on div "Overview" at bounding box center [86, 63] width 142 height 20
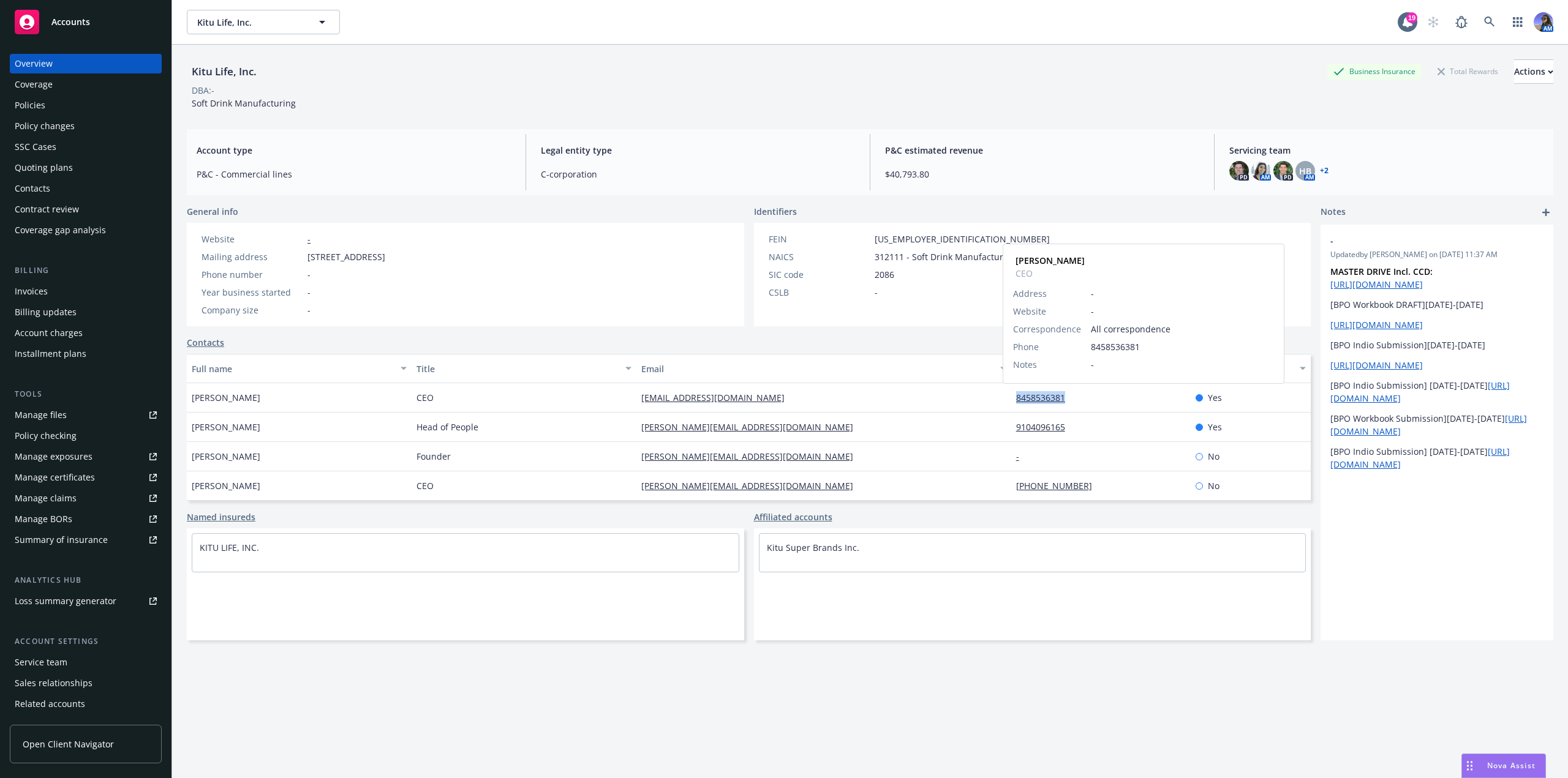
drag, startPoint x: 1072, startPoint y: 392, endPoint x: 1003, endPoint y: 394, distance: 69.0
click at [1011, 394] on div "8458536381 Jordan DeCicco CEO Address - Website - Correspondence All correspond…" at bounding box center [1101, 398] width 180 height 29
copy link "8458536381"
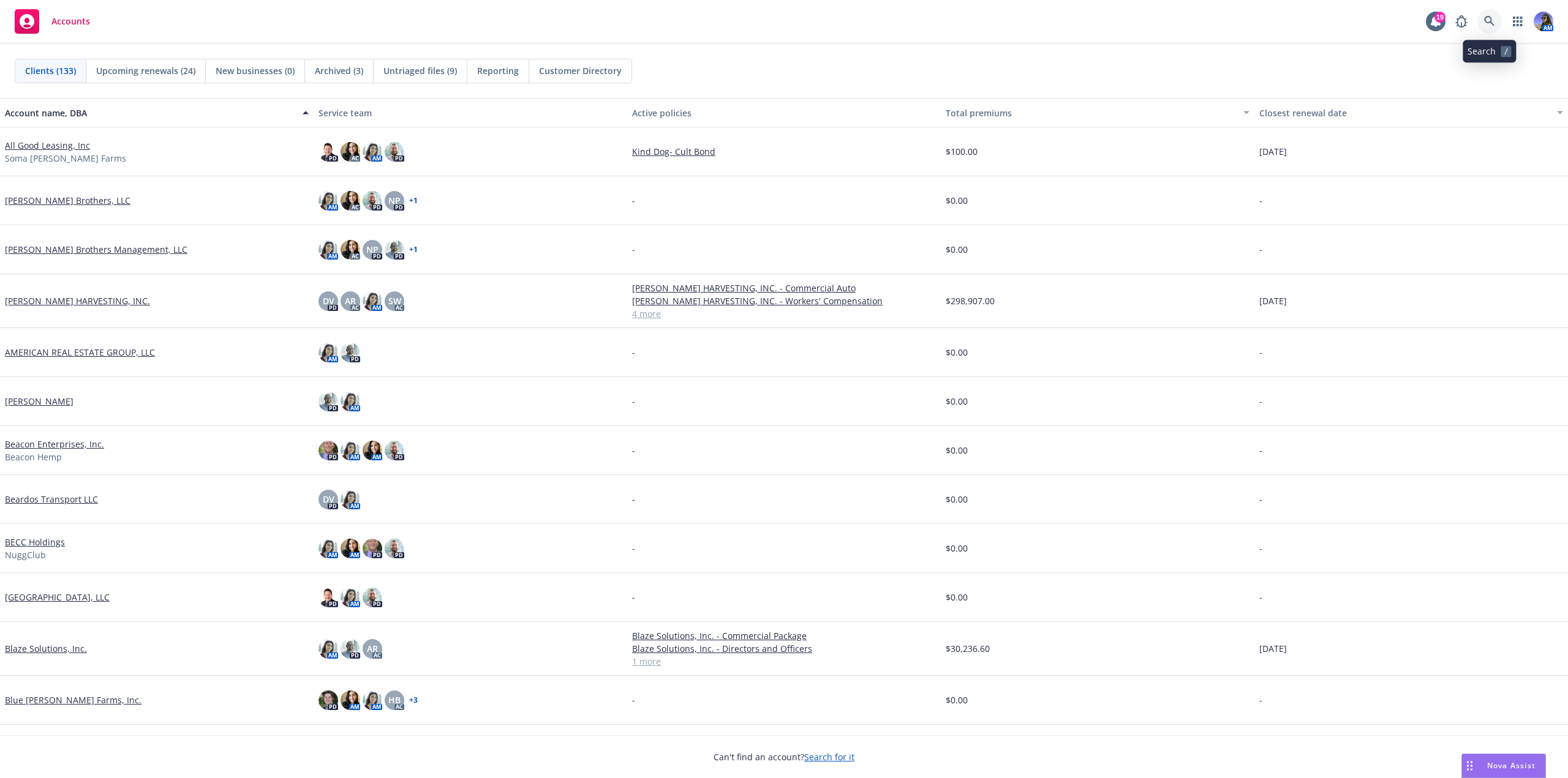
click at [1489, 13] on link at bounding box center [1489, 21] width 24 height 24
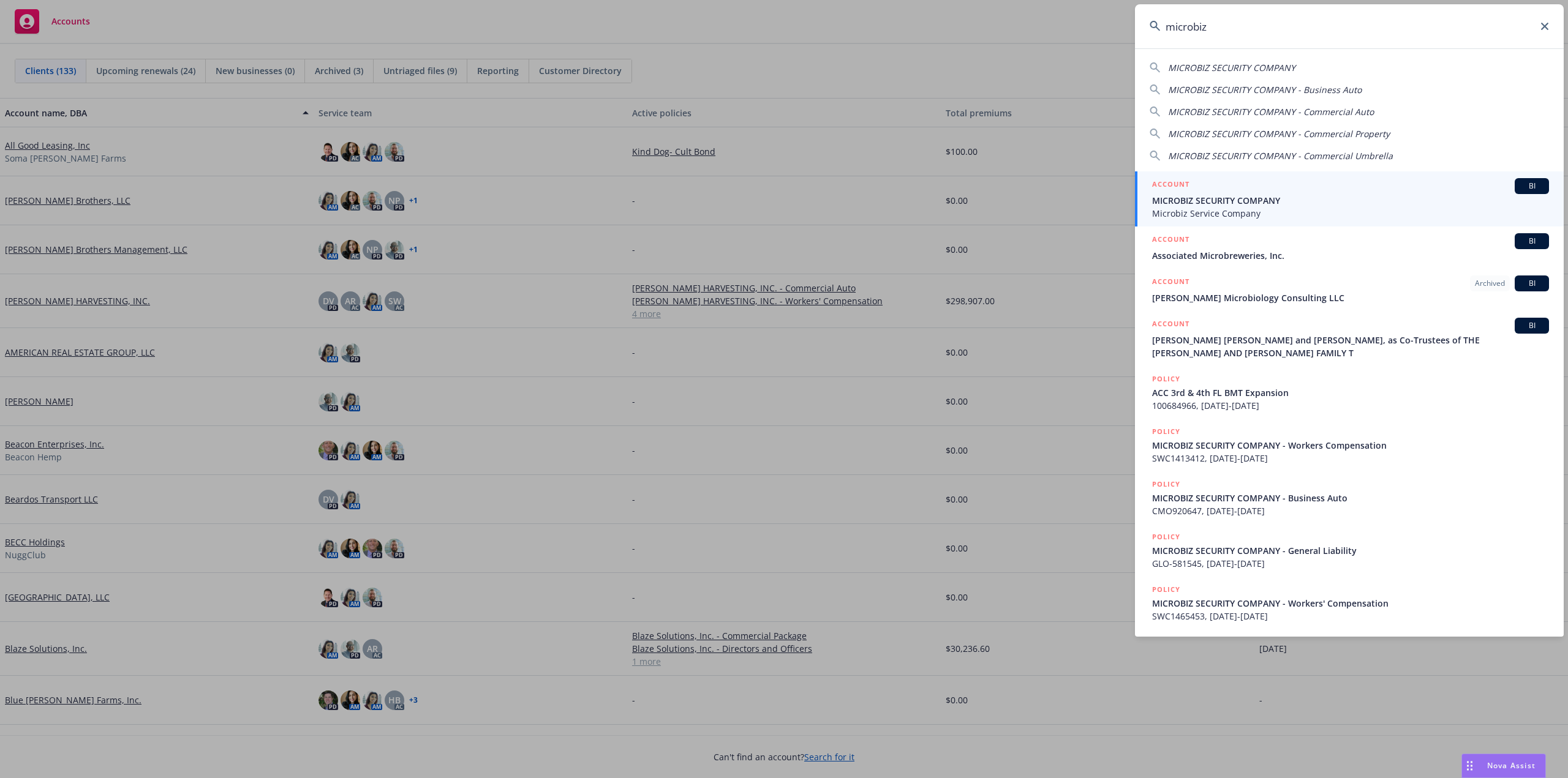
type input "microbiz"
click at [1204, 180] on div "ACCOUNT BI" at bounding box center [1350, 187] width 397 height 16
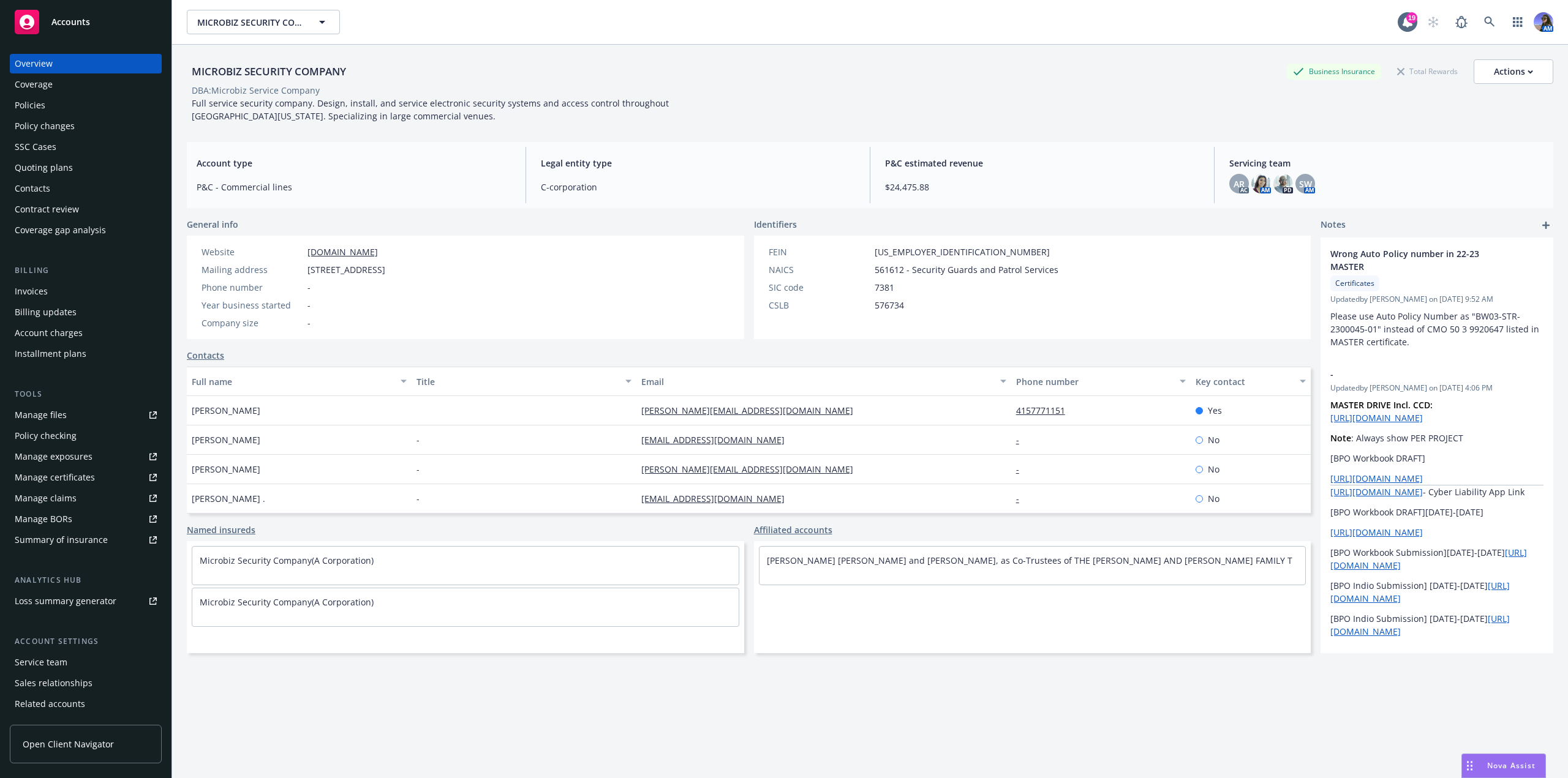
click at [52, 114] on div "Policies" at bounding box center [86, 105] width 142 height 20
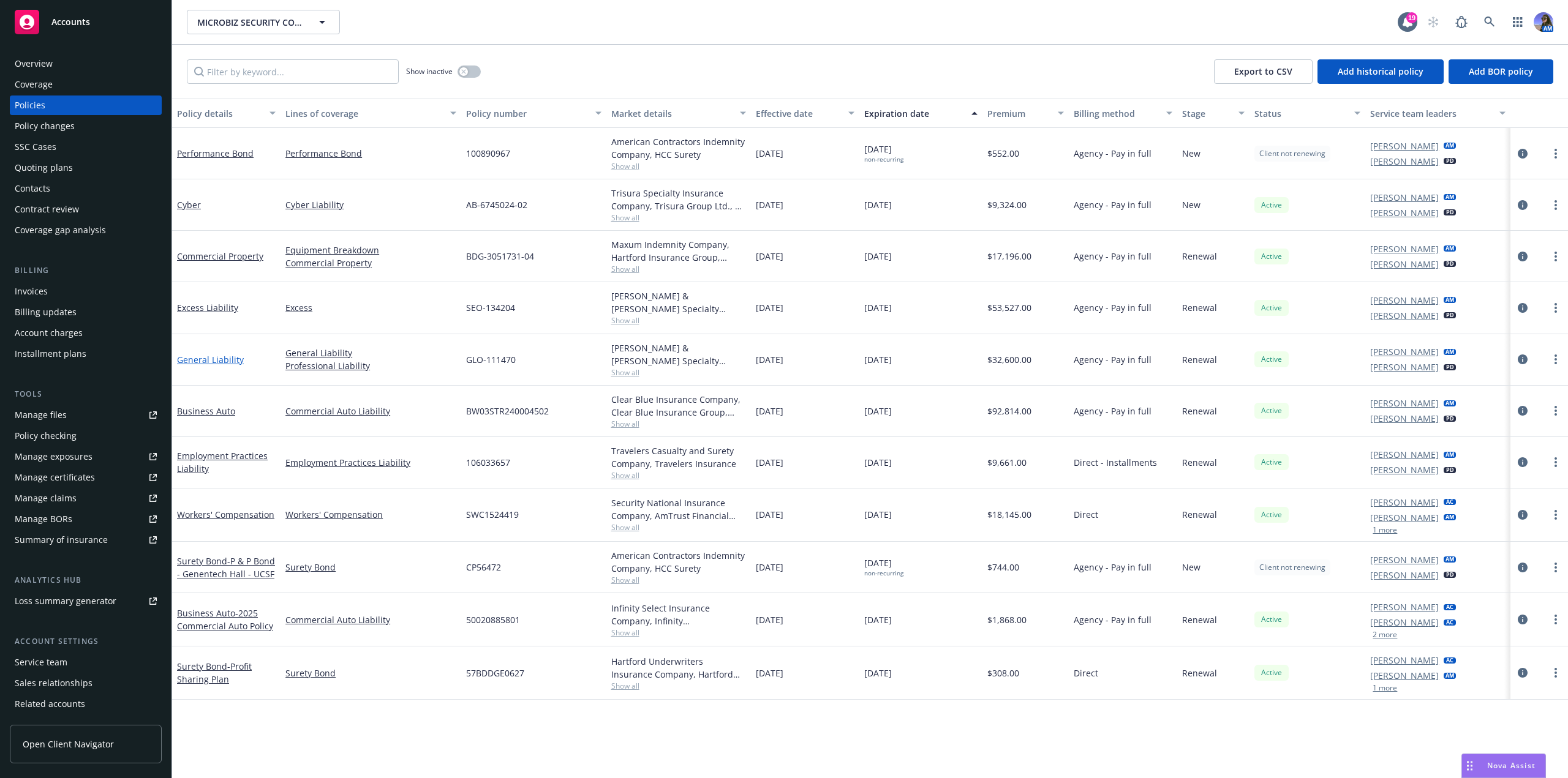
click at [210, 361] on link "General Liability" at bounding box center [210, 360] width 67 height 12
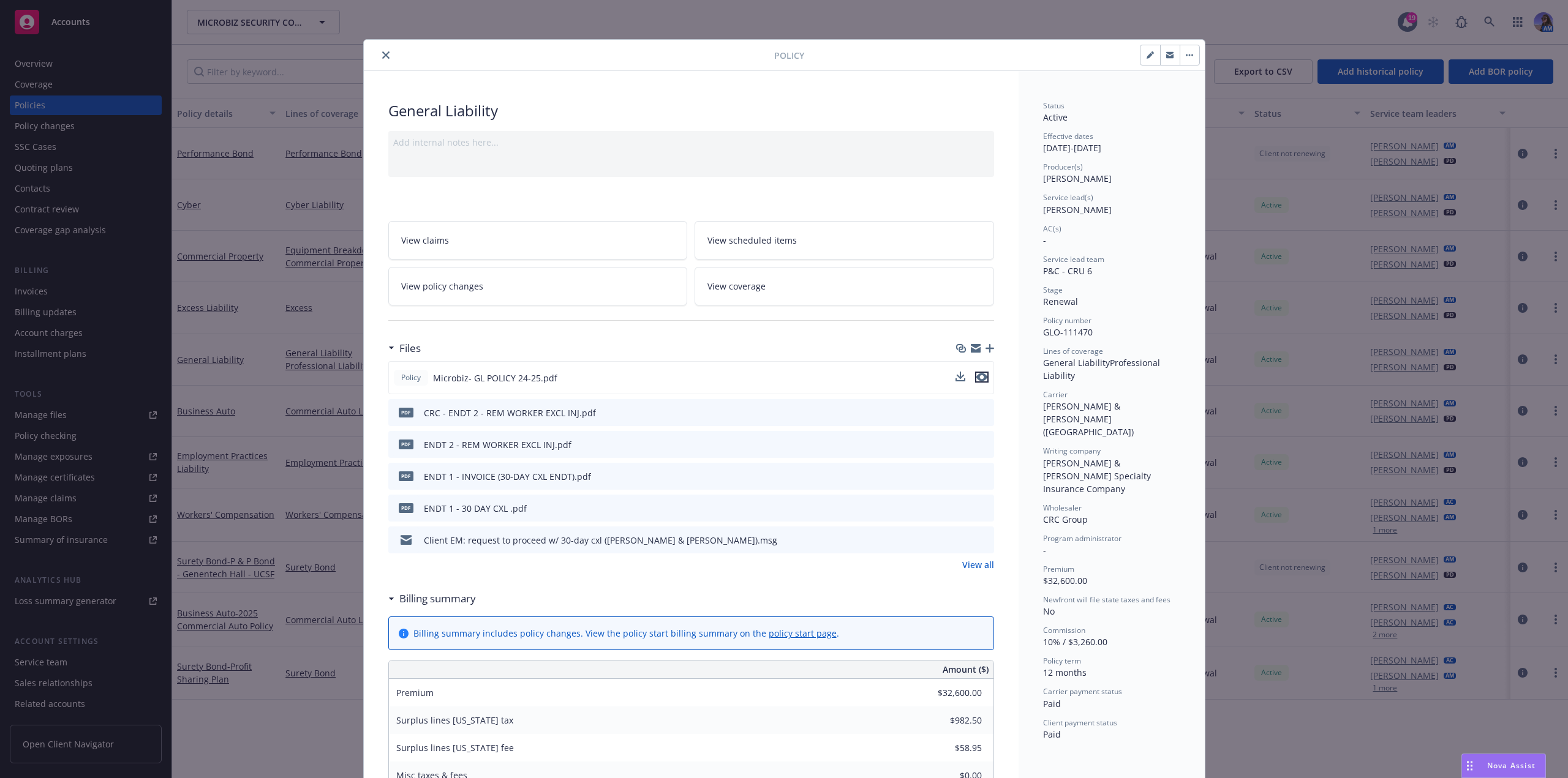
click at [976, 377] on icon "preview file" at bounding box center [981, 378] width 11 height 9
click at [384, 53] on icon "close" at bounding box center [386, 55] width 7 height 7
